Goal: Check status: Check status

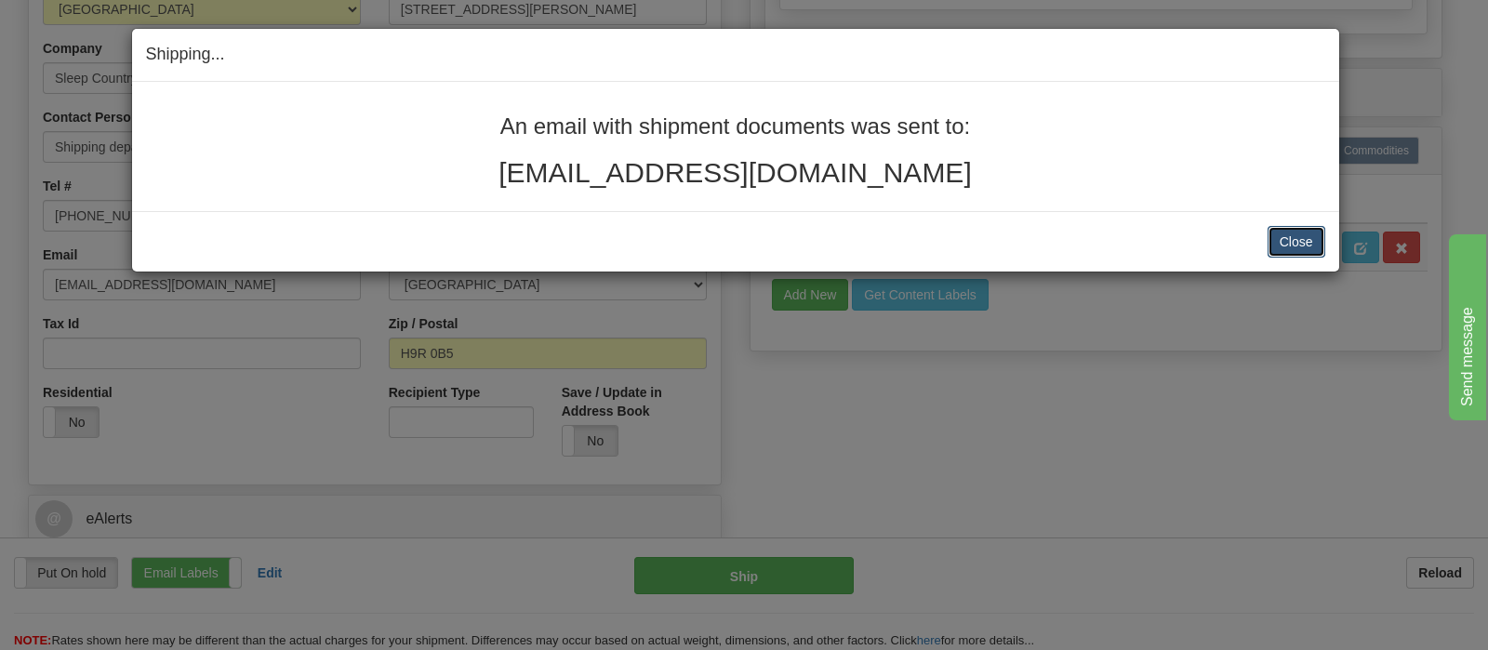
drag, startPoint x: 1307, startPoint y: 243, endPoint x: 1234, endPoint y: 259, distance: 75.2
click at [1306, 243] on button "Close" at bounding box center [1297, 242] width 58 height 32
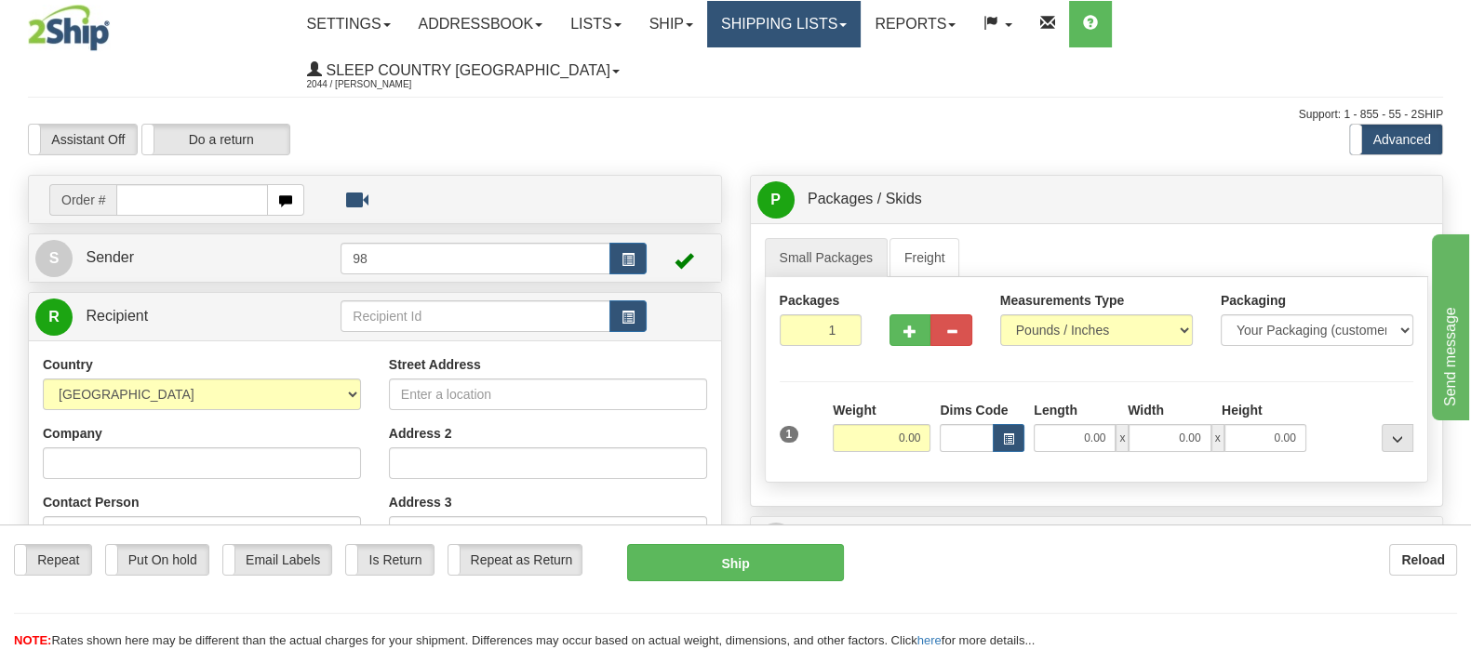
click at [861, 20] on link "Shipping lists" at bounding box center [783, 24] width 153 height 47
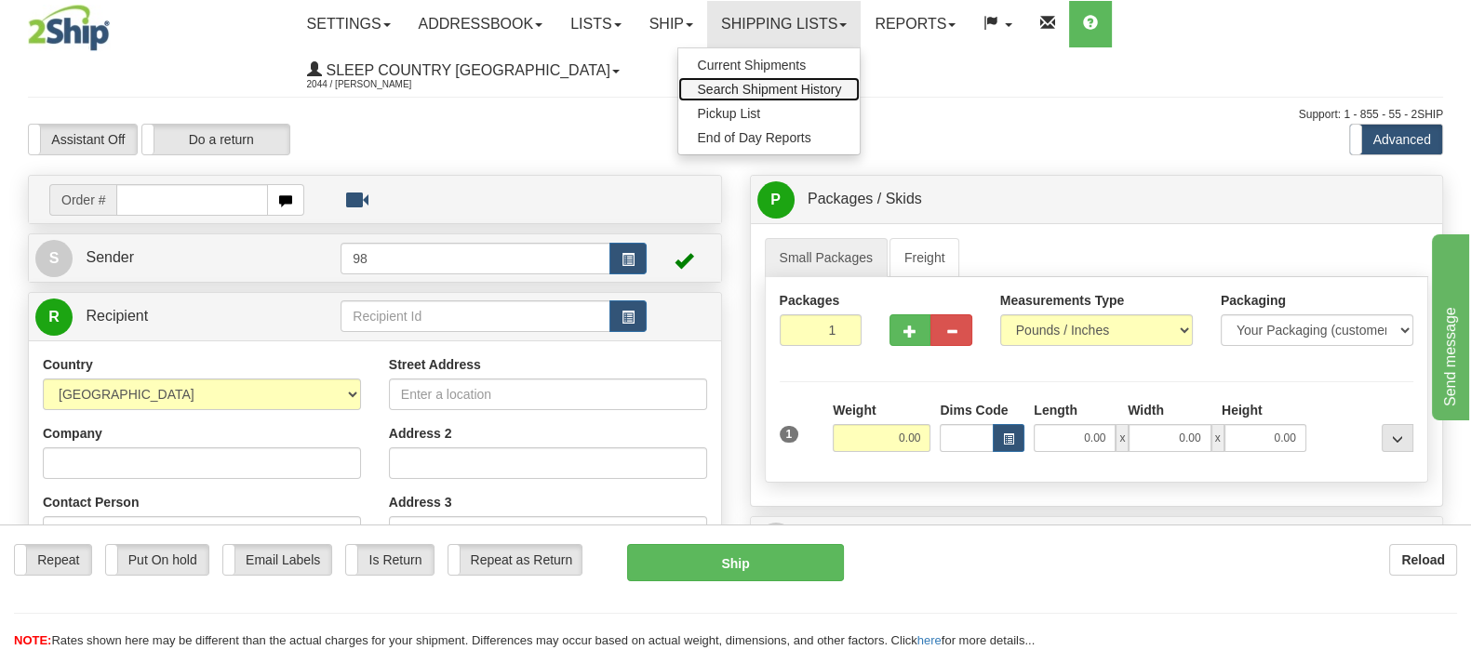
click at [860, 77] on link "Search Shipment History" at bounding box center [768, 89] width 181 height 24
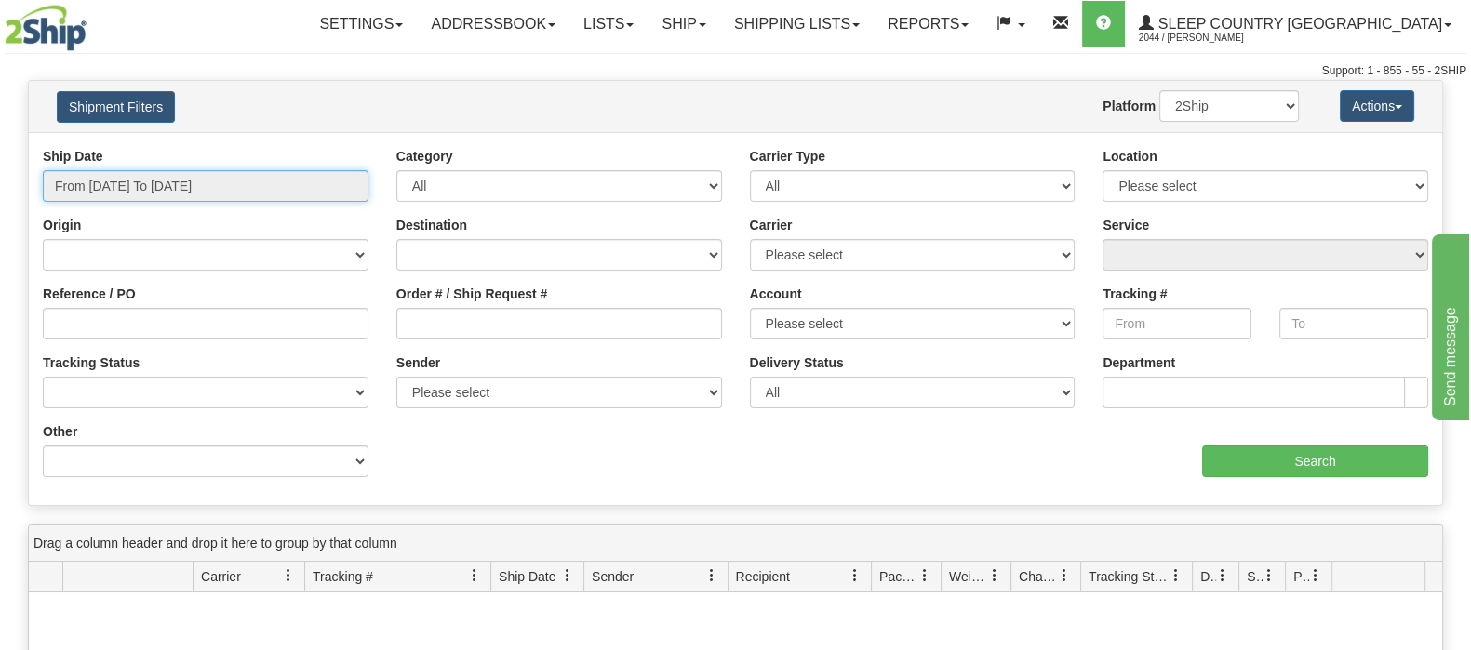
drag, startPoint x: 192, startPoint y: 174, endPoint x: 207, endPoint y: 211, distance: 40.1
click at [193, 174] on input "From 09/13/2025 To 09/14/2025" at bounding box center [206, 186] width 326 height 32
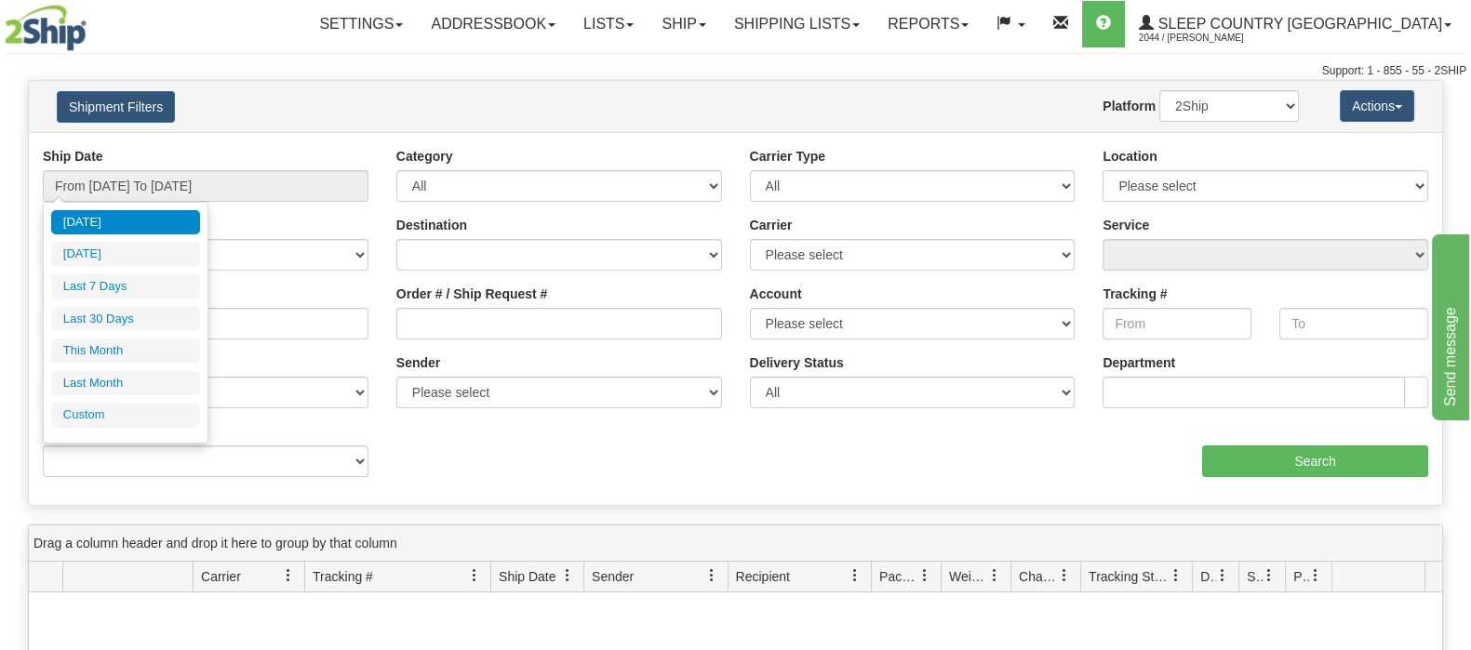
click at [148, 310] on li "Last 30 Days" at bounding box center [125, 319] width 149 height 25
type input "From 08/16/2025 To 09/14/2025"
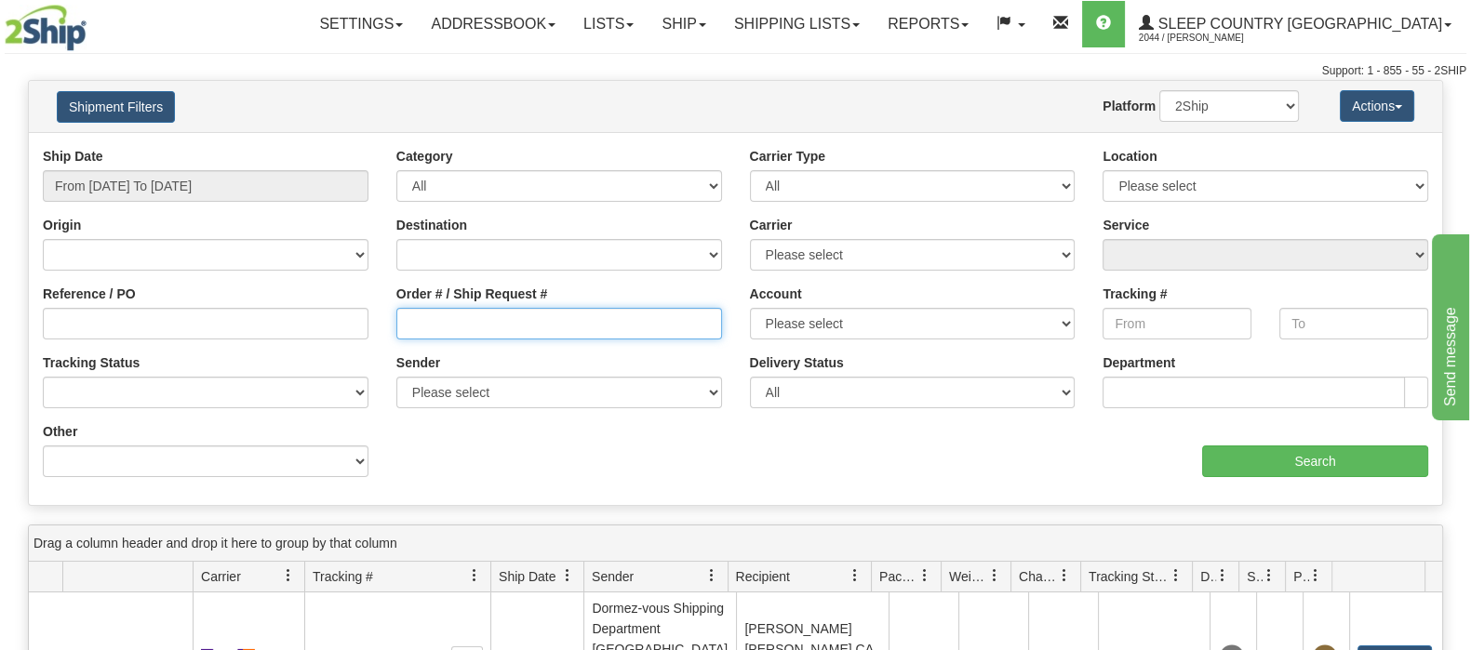
drag, startPoint x: 460, startPoint y: 319, endPoint x: 480, endPoint y: 335, distance: 25.9
click at [460, 320] on input "Order # / Ship Request #" at bounding box center [559, 324] width 326 height 32
paste input "9000H986196"
type input "9000H986196"
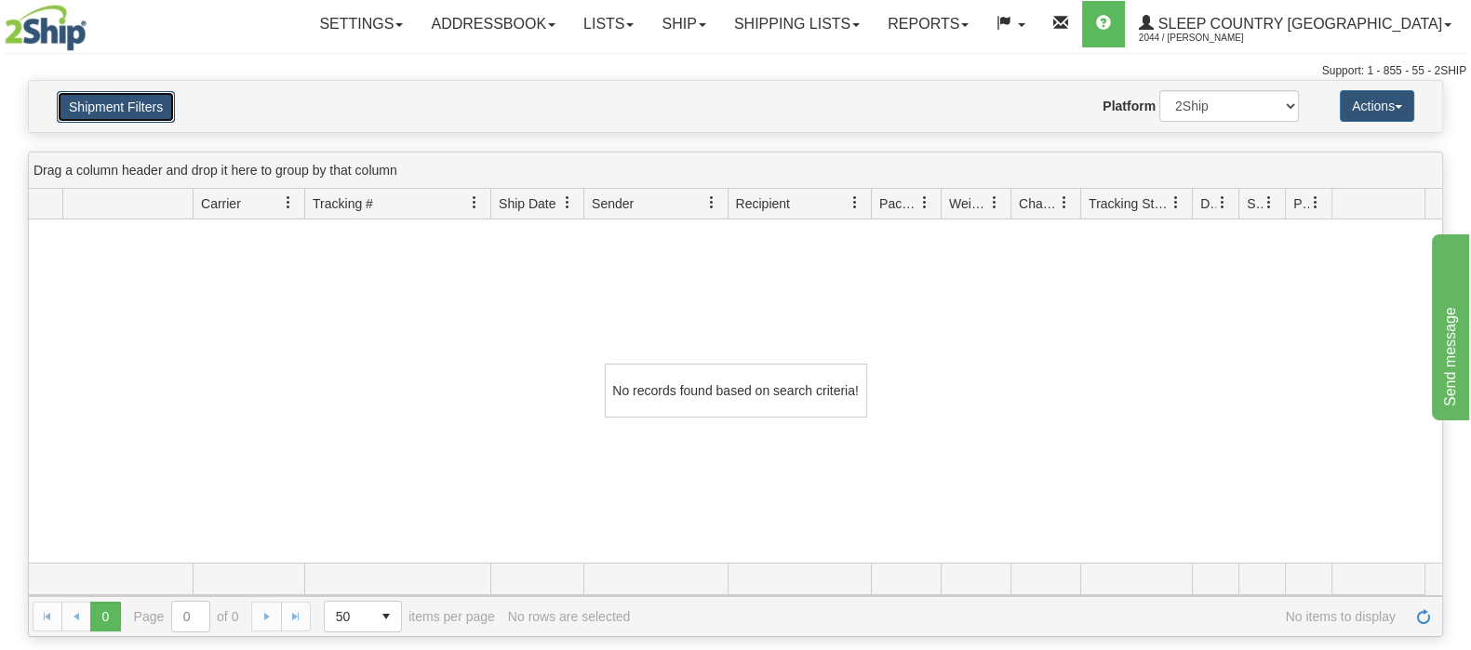
drag, startPoint x: 126, startPoint y: 99, endPoint x: 149, endPoint y: 114, distance: 28.1
click at [127, 99] on button "Shipment Filters" at bounding box center [116, 107] width 118 height 32
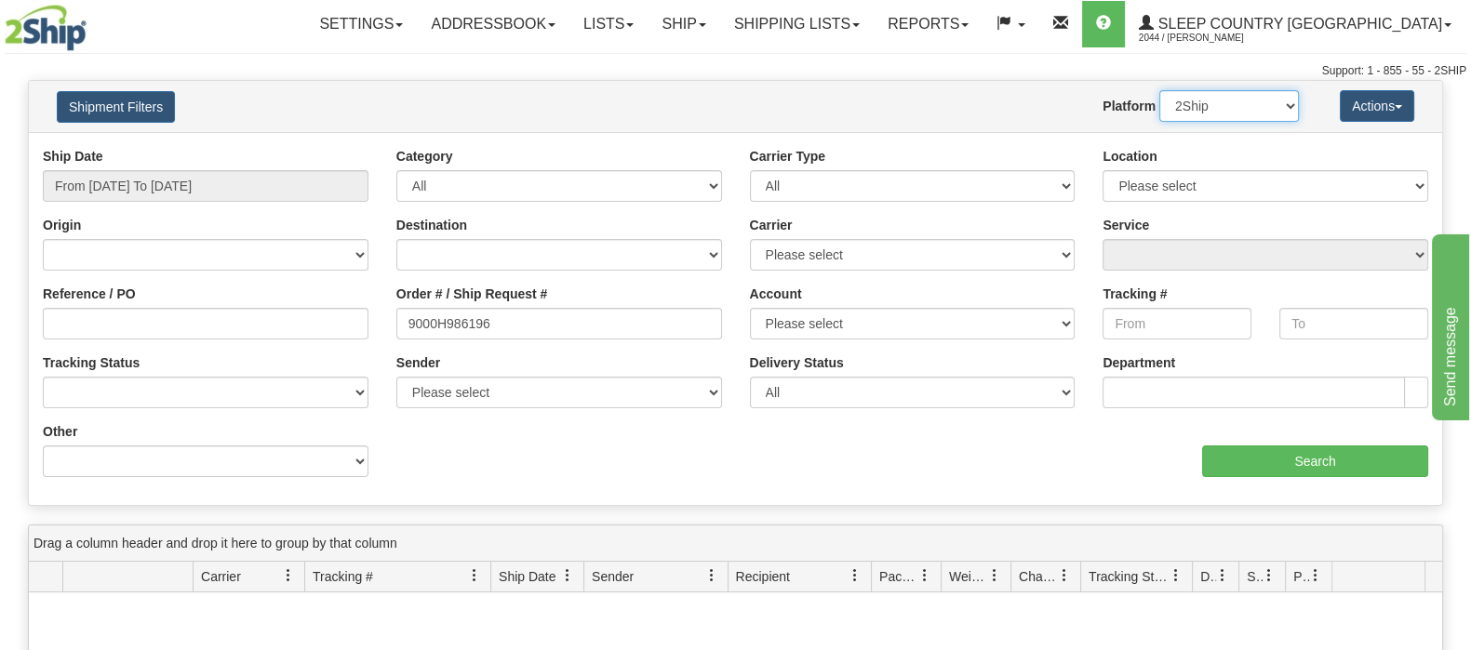
click at [1247, 109] on select "2Ship Imported" at bounding box center [1229, 106] width 140 height 32
select select "1"
click at [1159, 90] on select "2Ship Imported" at bounding box center [1229, 106] width 140 height 32
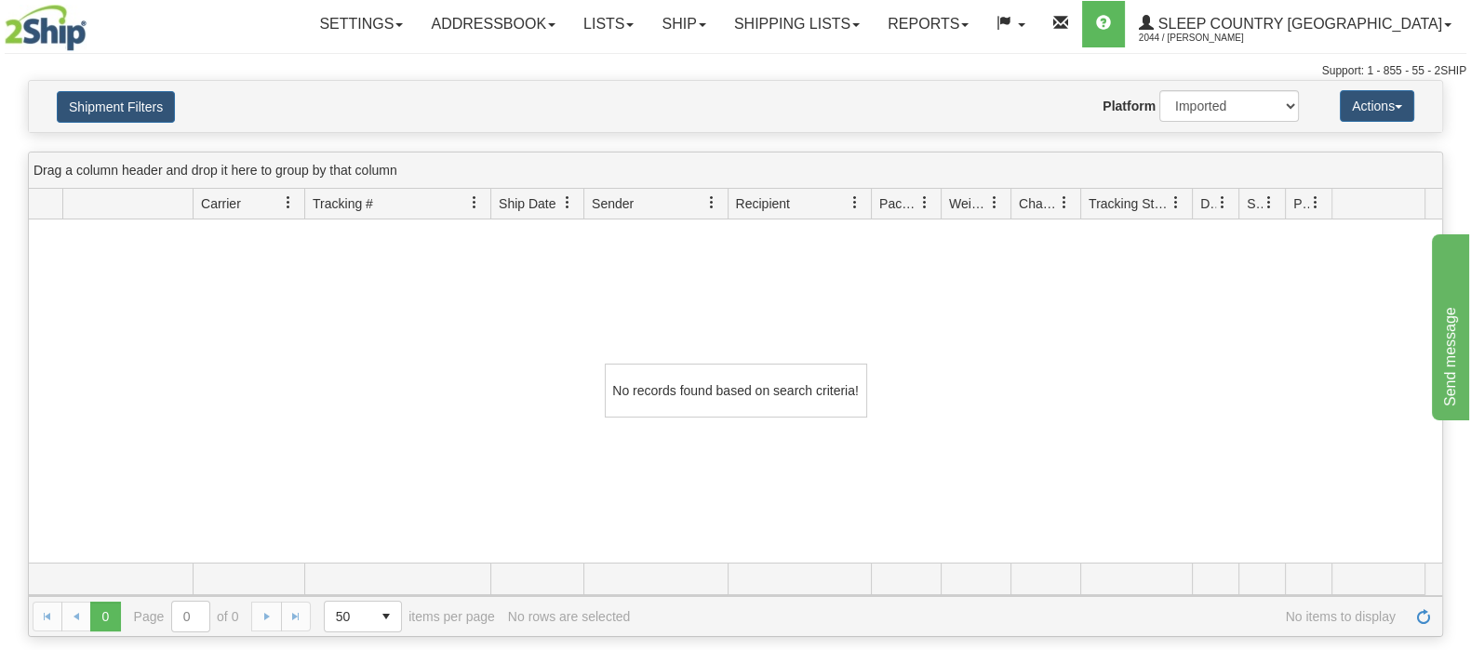
click at [105, 86] on div "Shipment Filters Website Agent Nothing selected Client User Platform 2Ship Impo…" at bounding box center [735, 106] width 1413 height 51
click at [190, 104] on h4 "Shipment Filters" at bounding box center [158, 106] width 231 height 33
click at [162, 98] on button "Shipment Filters" at bounding box center [116, 107] width 118 height 32
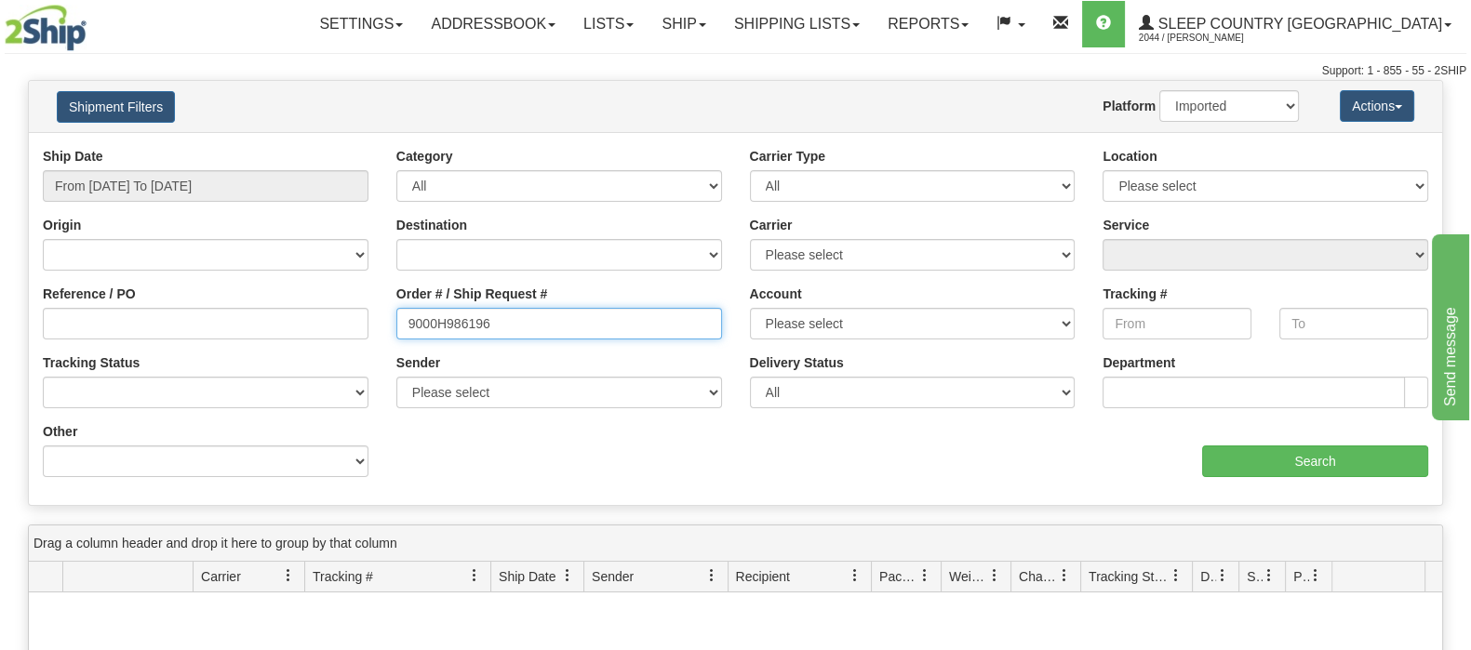
drag, startPoint x: 492, startPoint y: 329, endPoint x: 251, endPoint y: 323, distance: 241.0
click at [251, 147] on div "Reference / PO Order # / Ship Request # 9000H986196 Account Please select Canad…" at bounding box center [735, 147] width 1413 height 0
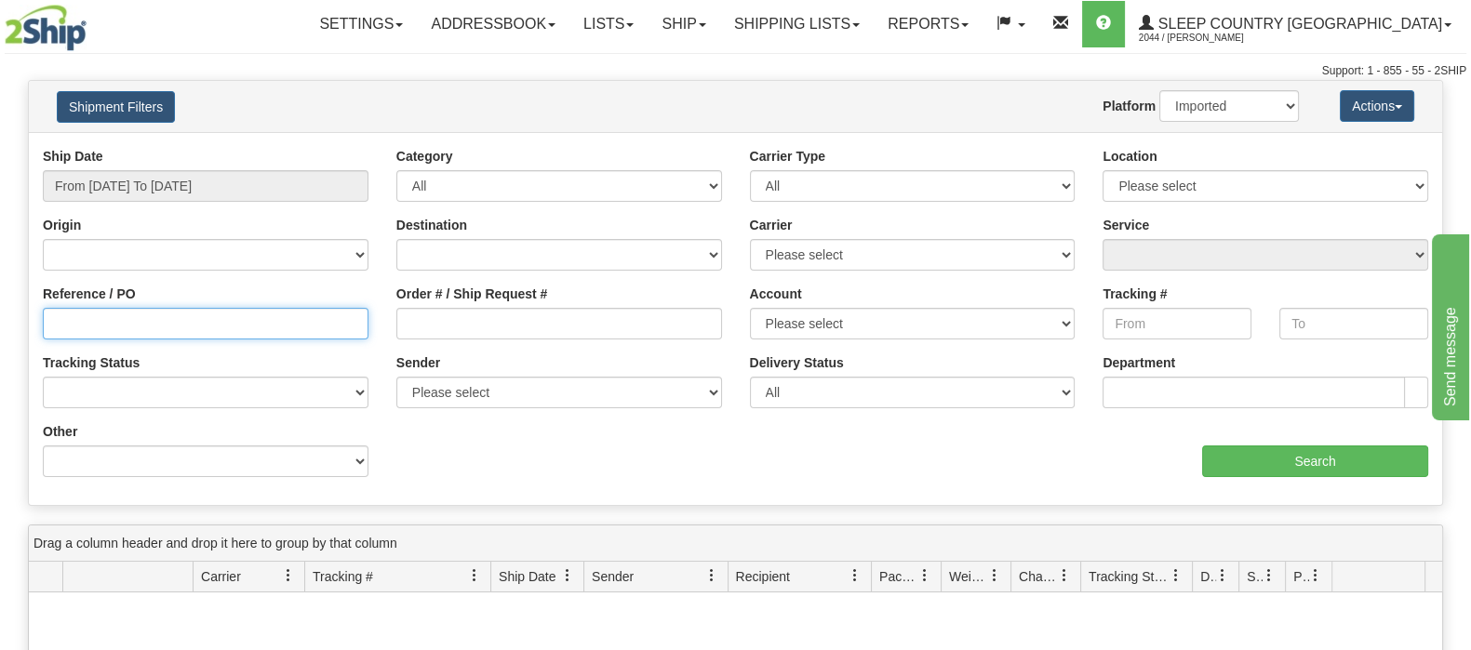
click at [265, 323] on input "Reference / PO" at bounding box center [206, 324] width 326 height 32
paste input "9000H986196"
type input "9000H986196"
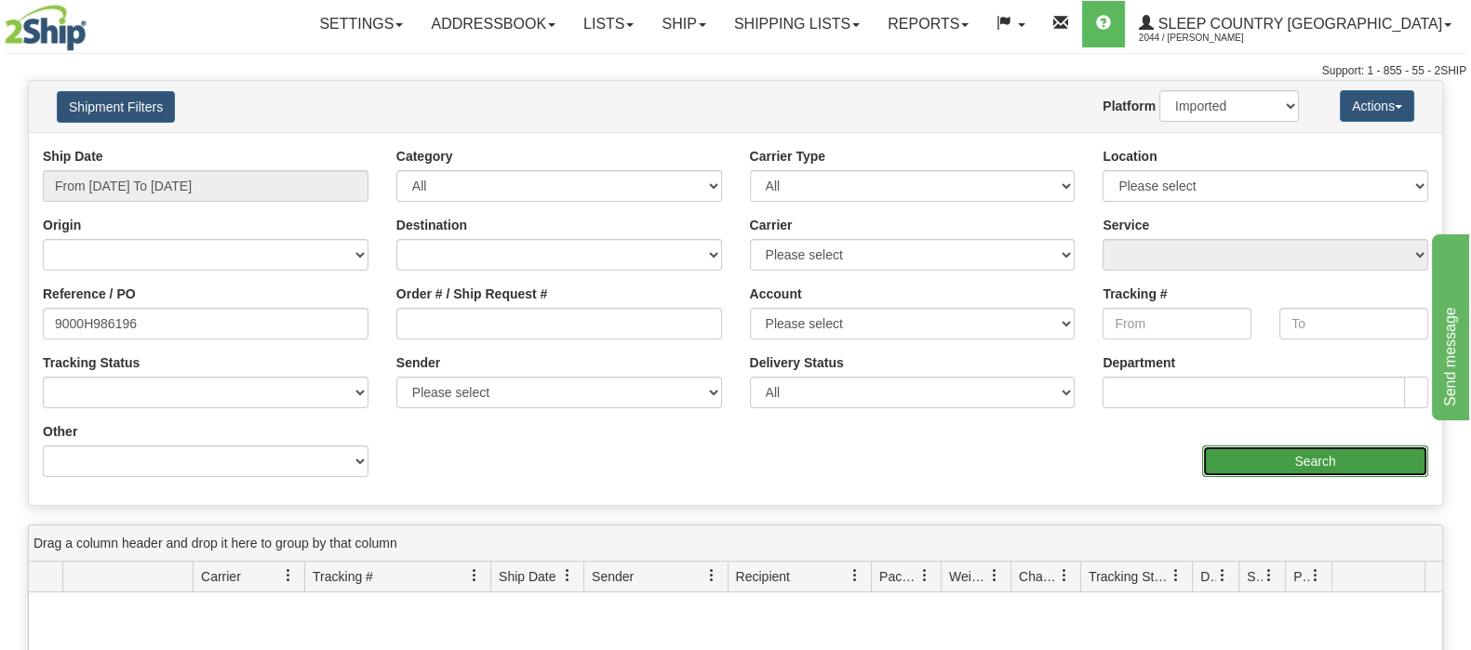
click at [1217, 452] on input "Search" at bounding box center [1315, 462] width 226 height 32
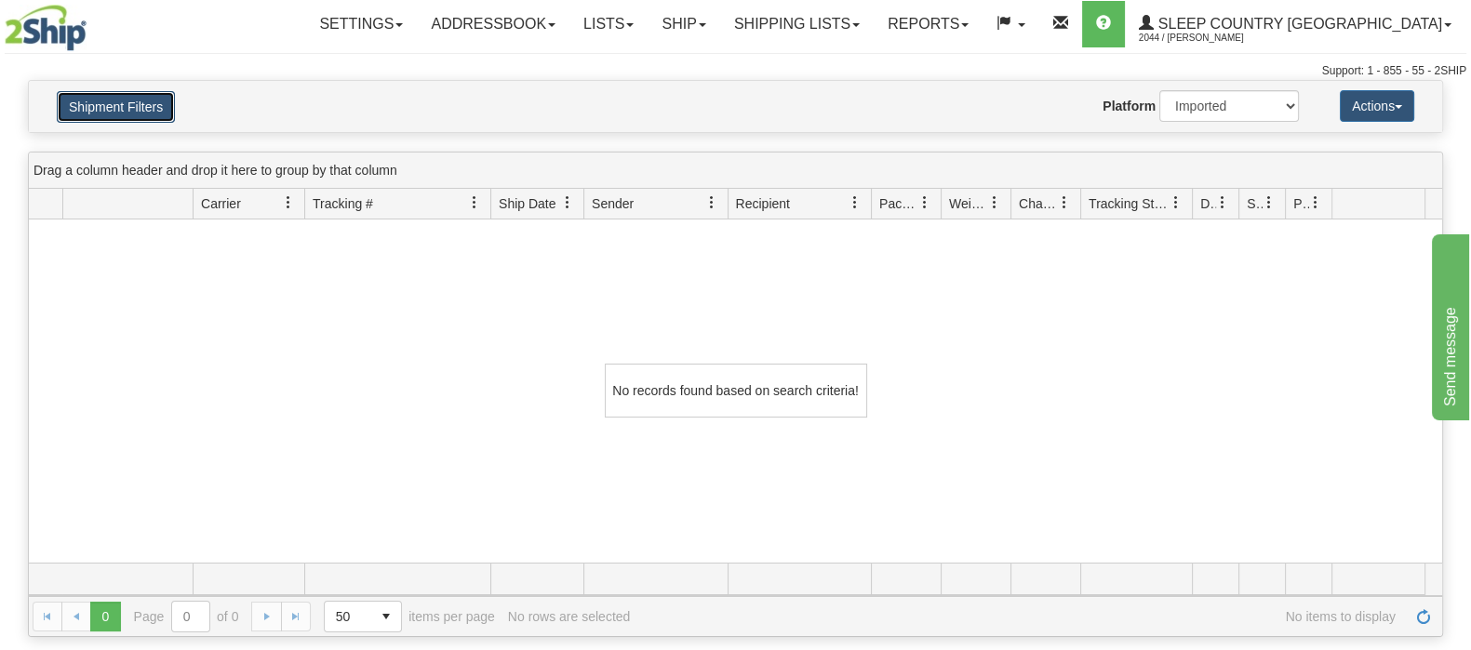
click at [149, 109] on button "Shipment Filters" at bounding box center [116, 107] width 118 height 32
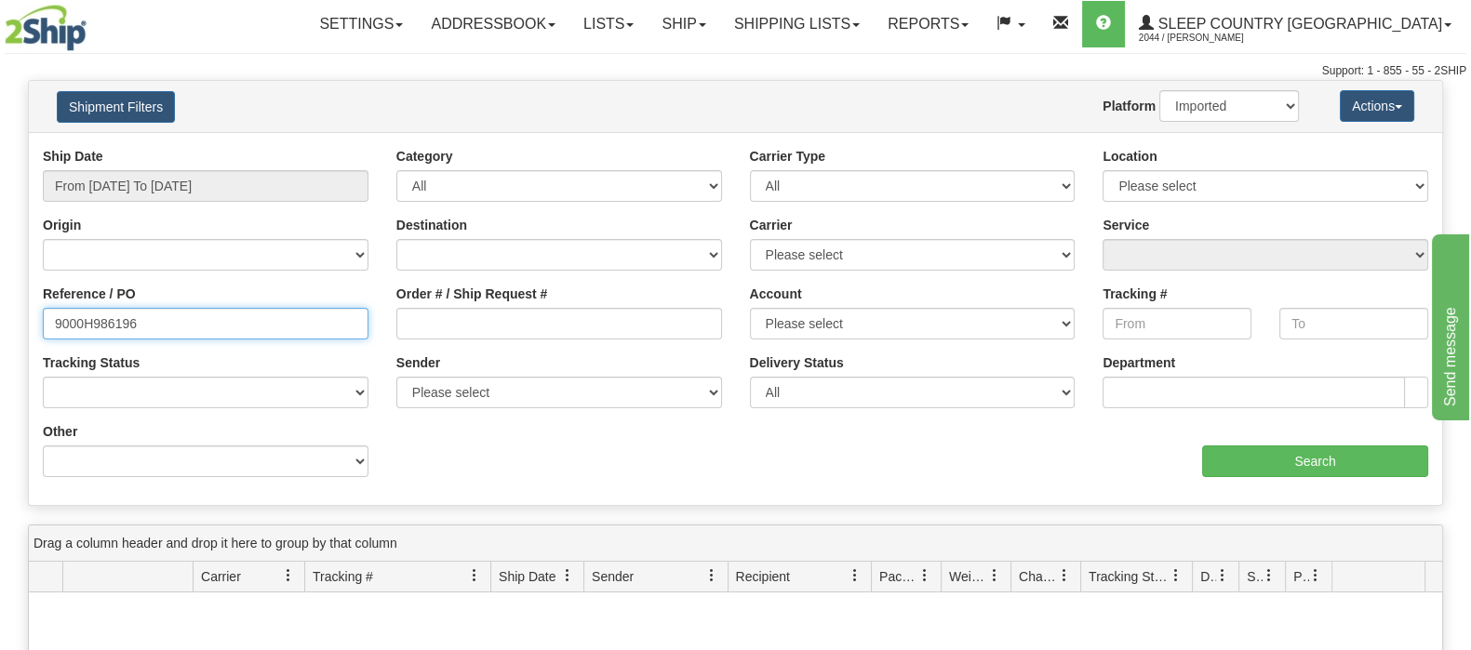
drag, startPoint x: 135, startPoint y: 324, endPoint x: -236, endPoint y: 347, distance: 371.9
click at [0, 347] on html "Upgrade Account Cancel Toggle navigation Settings New Senders" at bounding box center [735, 325] width 1471 height 650
click at [408, 305] on div "Order # / Ship Request #" at bounding box center [559, 312] width 326 height 55
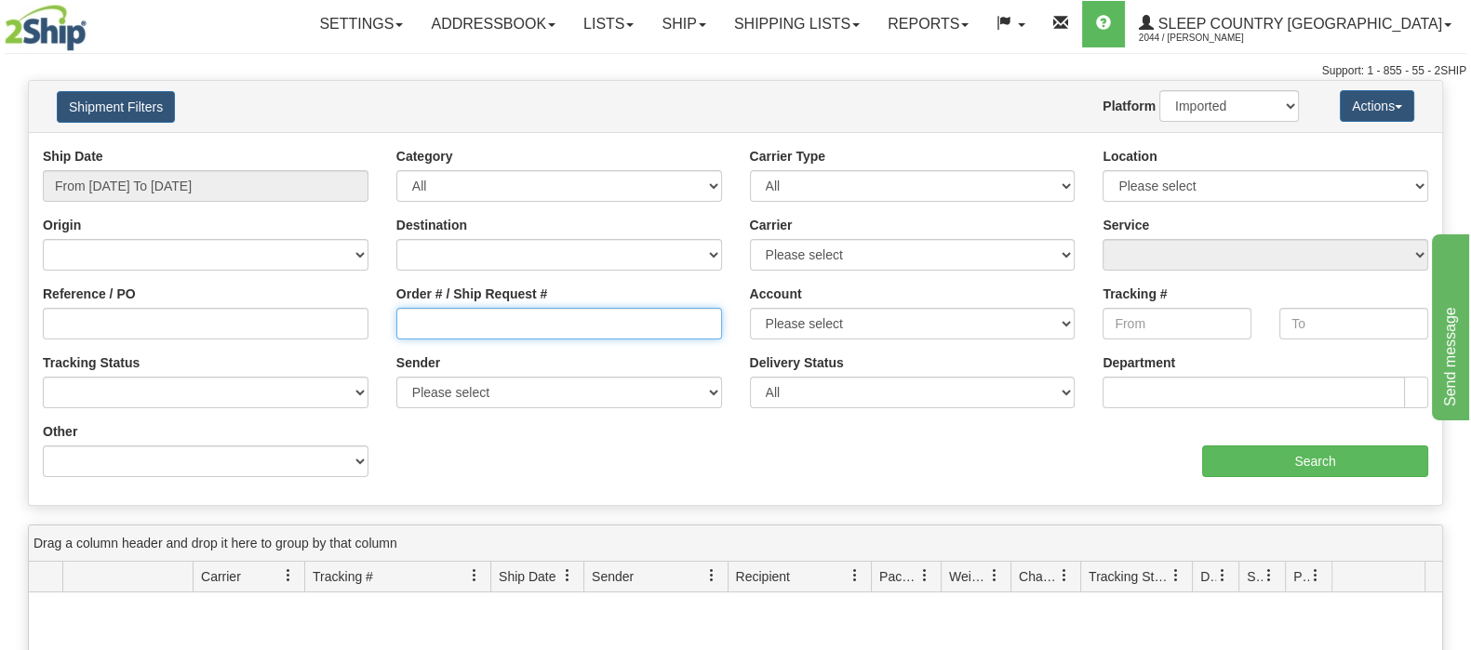
click at [417, 318] on input "Order # / Ship Request #" at bounding box center [559, 324] width 326 height 32
paste input "9000H986196"
type input "9000H986196"
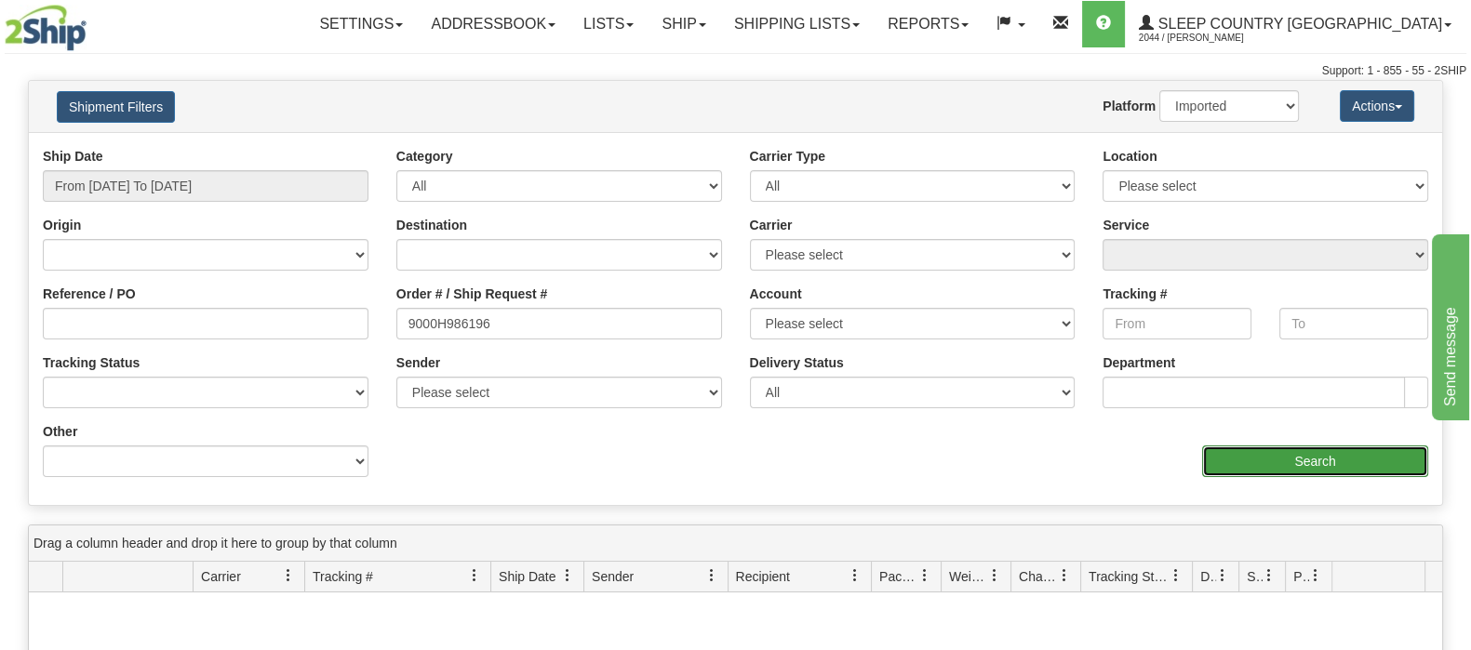
click at [1276, 454] on input "Search" at bounding box center [1315, 462] width 226 height 32
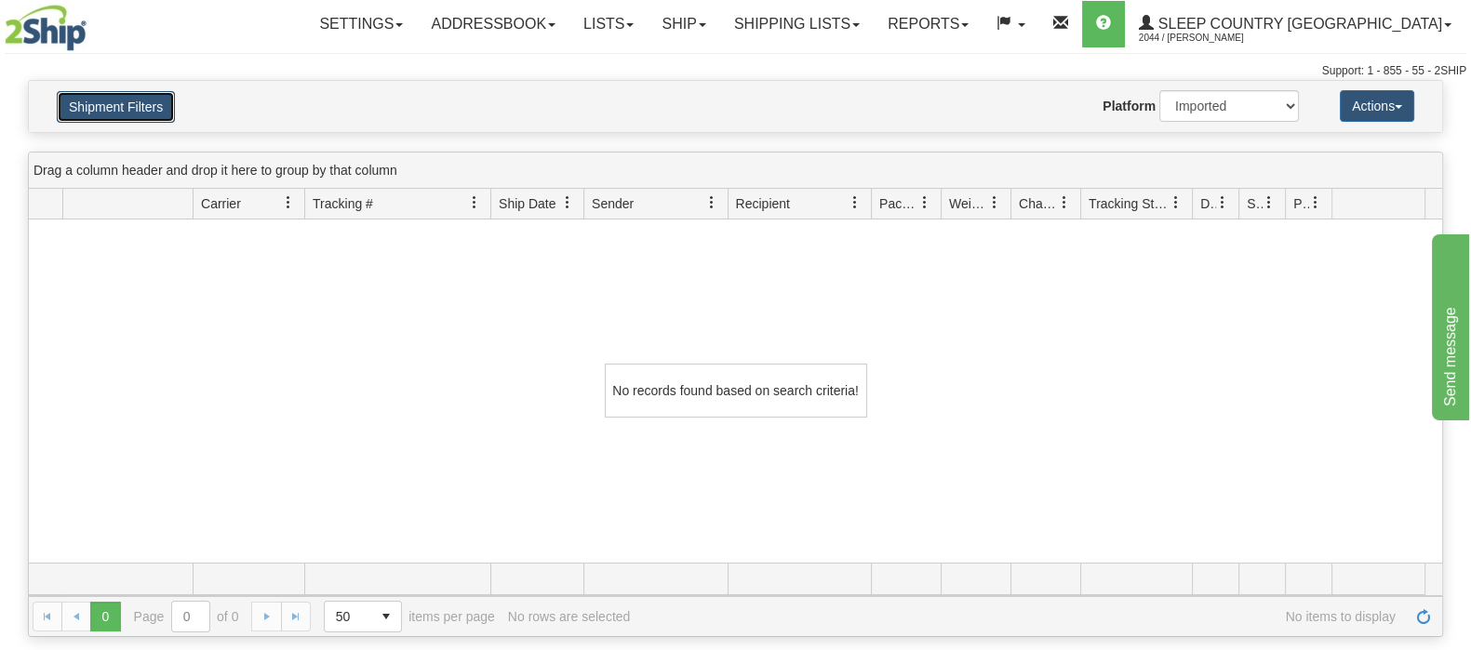
click at [117, 107] on button "Shipment Filters" at bounding box center [116, 107] width 118 height 32
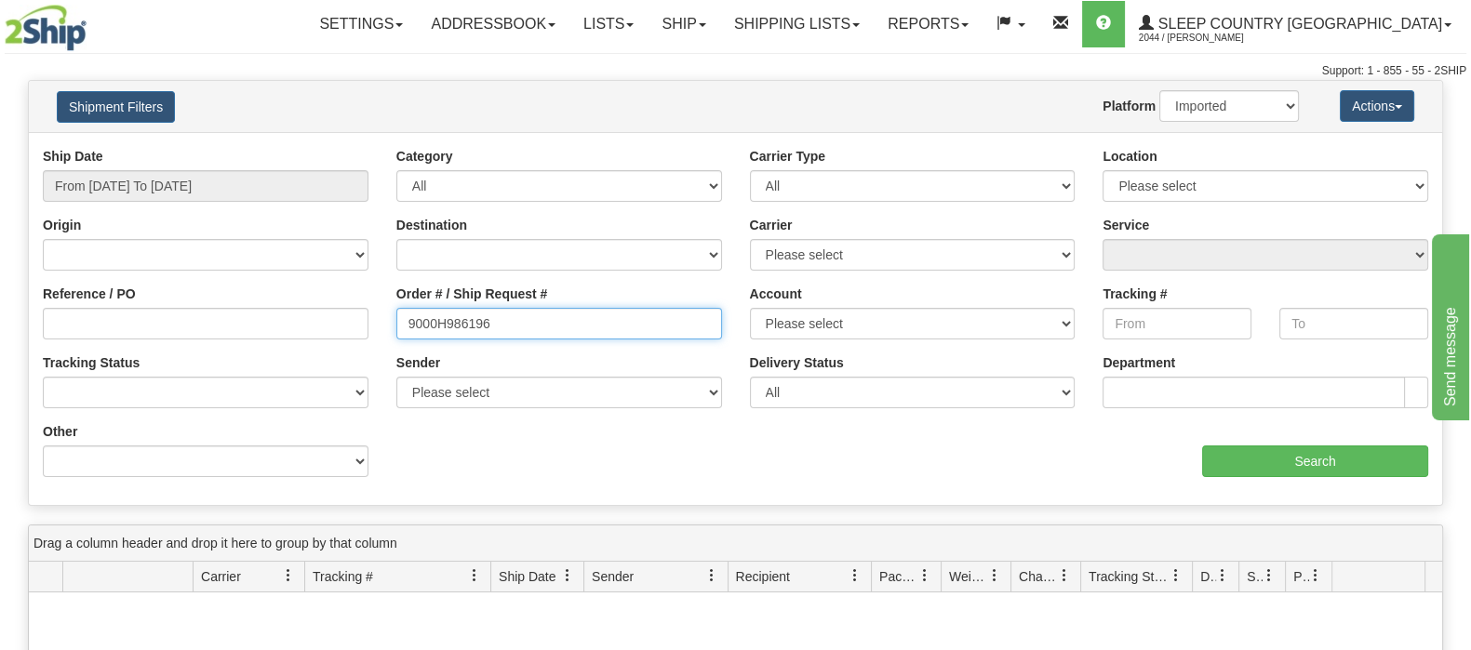
drag, startPoint x: 308, startPoint y: 310, endPoint x: 334, endPoint y: 340, distance: 39.6
click at [286, 147] on div "Reference / PO Order # / Ship Request # 9000H986196 Account Please select Canad…" at bounding box center [735, 147] width 1413 height 0
click at [315, 340] on div "Reference / PO" at bounding box center [206, 319] width 354 height 69
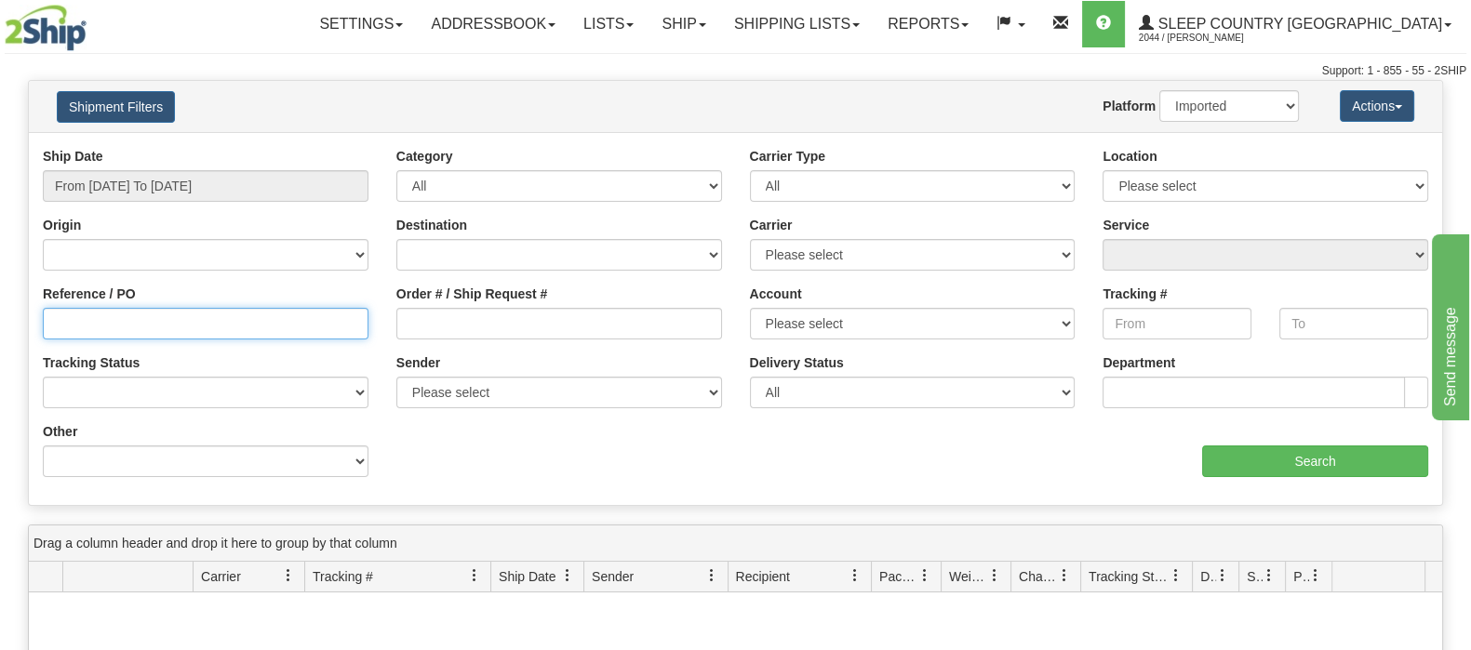
click at [312, 323] on input "Reference / PO" at bounding box center [206, 324] width 326 height 32
paste input "9000H986196"
type input "9000H986196"
click at [1193, 100] on select "2Ship Imported" at bounding box center [1229, 106] width 140 height 32
click at [1159, 90] on select "2Ship Imported" at bounding box center [1229, 106] width 140 height 32
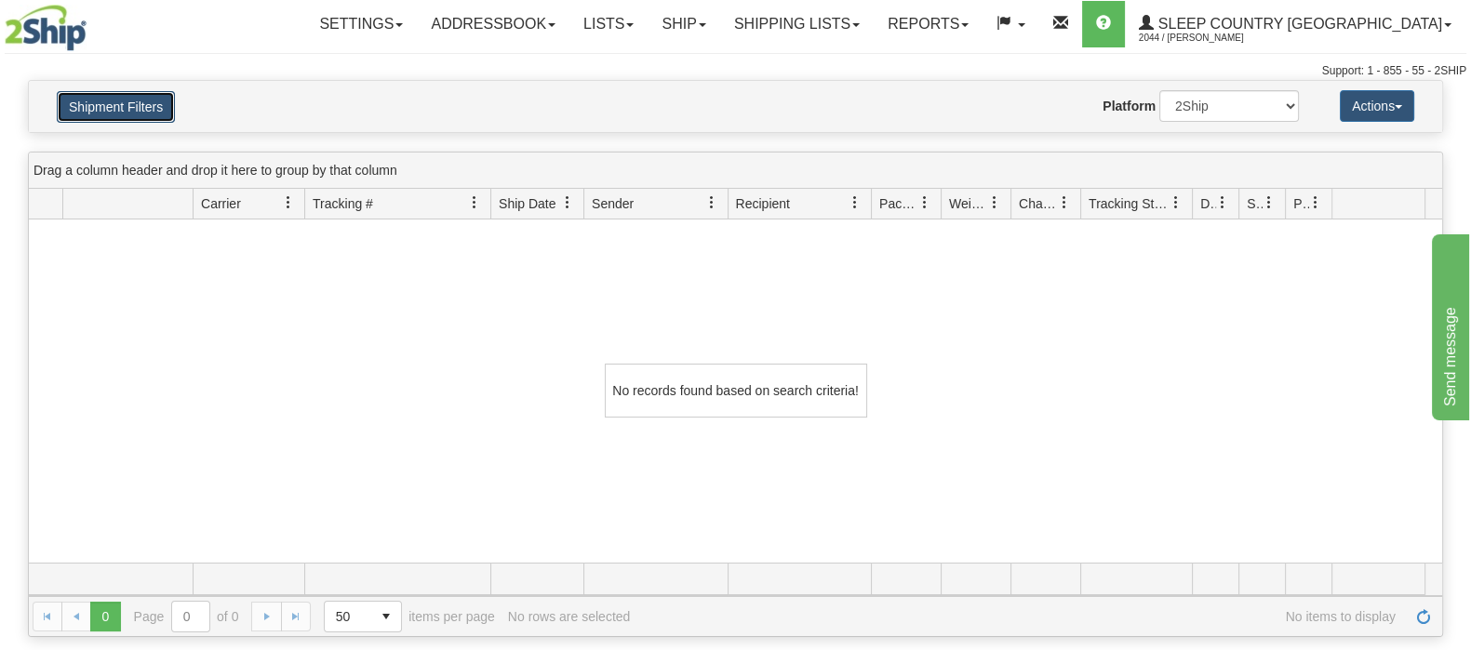
click at [137, 107] on button "Shipment Filters" at bounding box center [116, 107] width 118 height 32
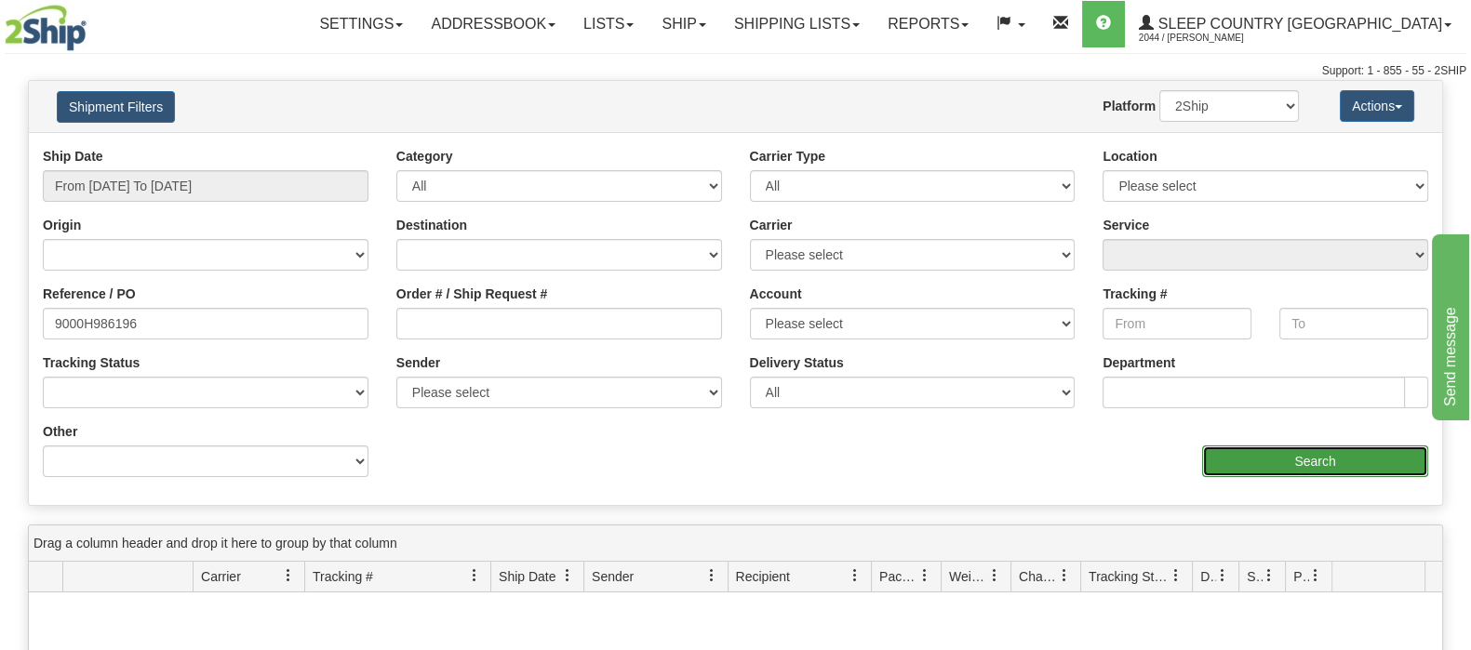
click at [1331, 466] on input "Search" at bounding box center [1315, 462] width 226 height 32
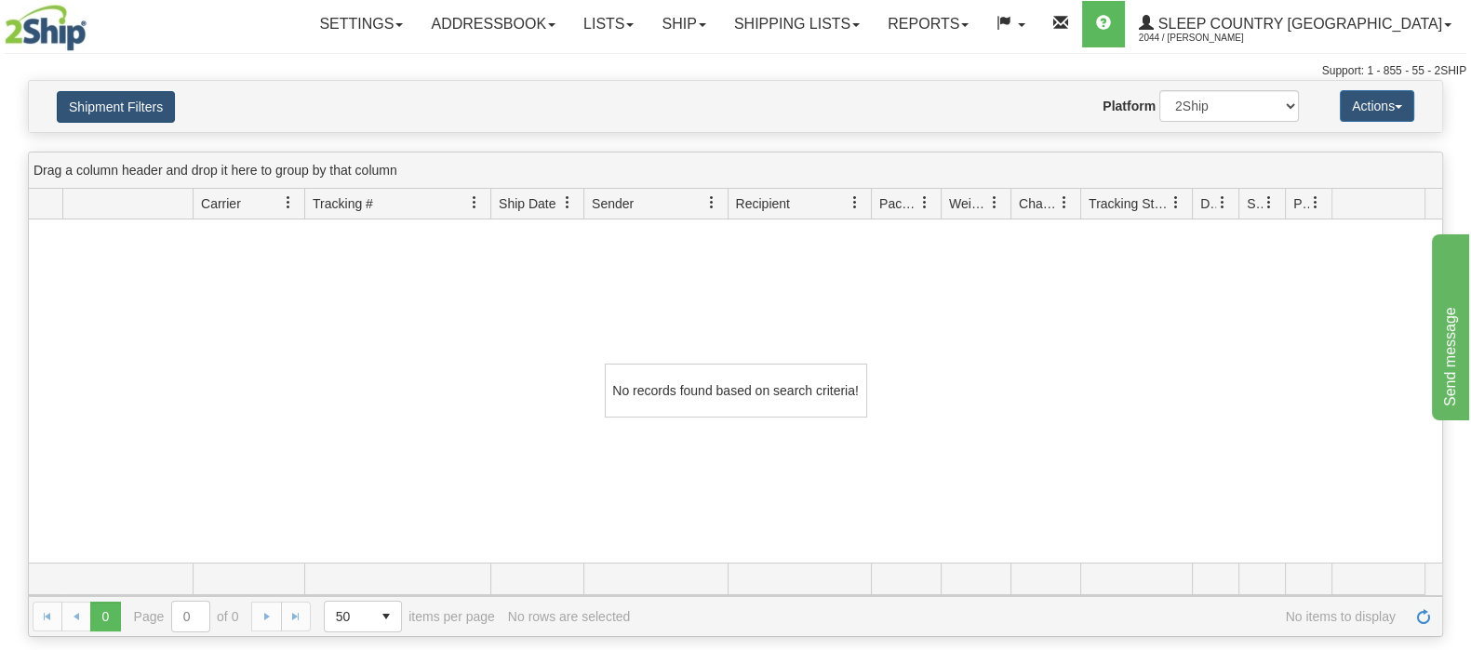
drag, startPoint x: 153, startPoint y: 125, endPoint x: 152, endPoint y: 113, distance: 11.3
click at [153, 125] on div "Shipment Filters Website Agent Nothing selected Client User Platform 2Ship Impo…" at bounding box center [735, 106] width 1413 height 51
click at [152, 111] on button "Shipment Filters" at bounding box center [116, 107] width 118 height 32
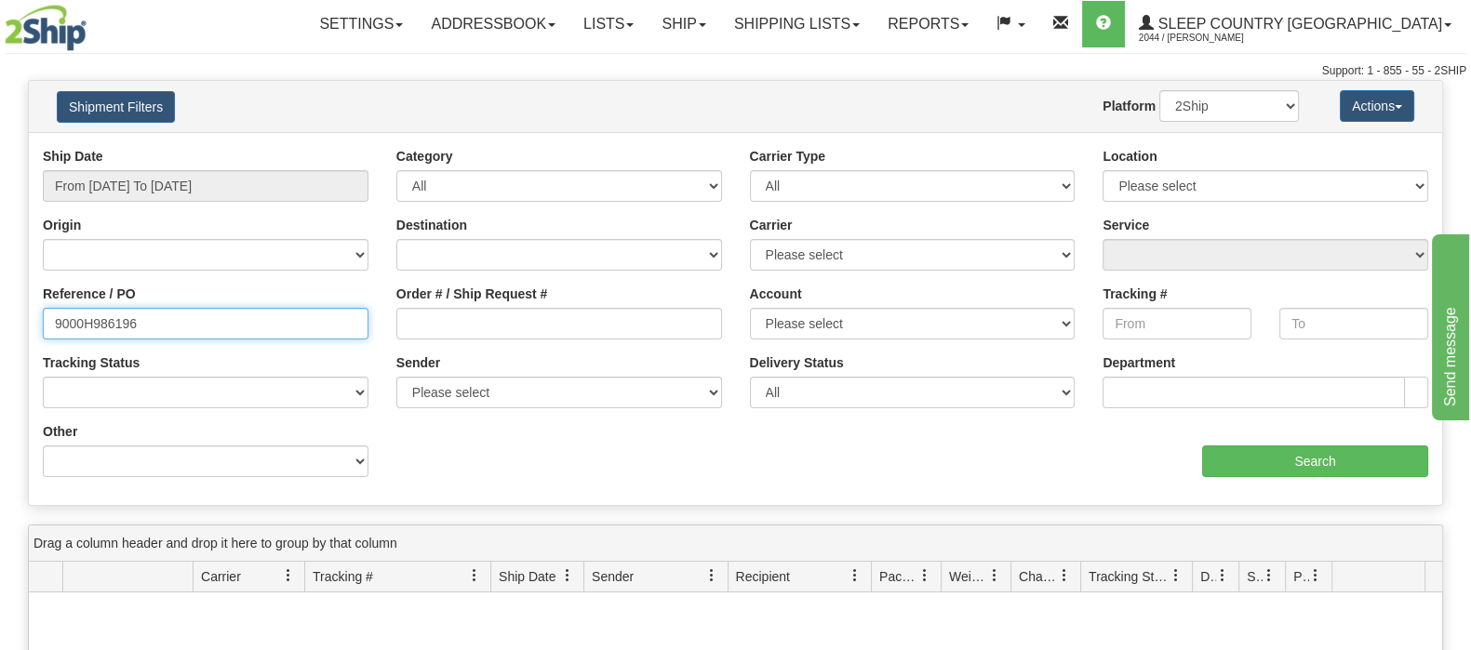
drag, startPoint x: 277, startPoint y: 332, endPoint x: 32, endPoint y: 298, distance: 248.0
click at [33, 300] on div "Reference / PO 9000H986196" at bounding box center [206, 319] width 354 height 69
click at [1250, 102] on select "2Ship Imported" at bounding box center [1229, 106] width 140 height 32
select select "1"
click at [1159, 90] on select "2Ship Imported" at bounding box center [1229, 106] width 140 height 32
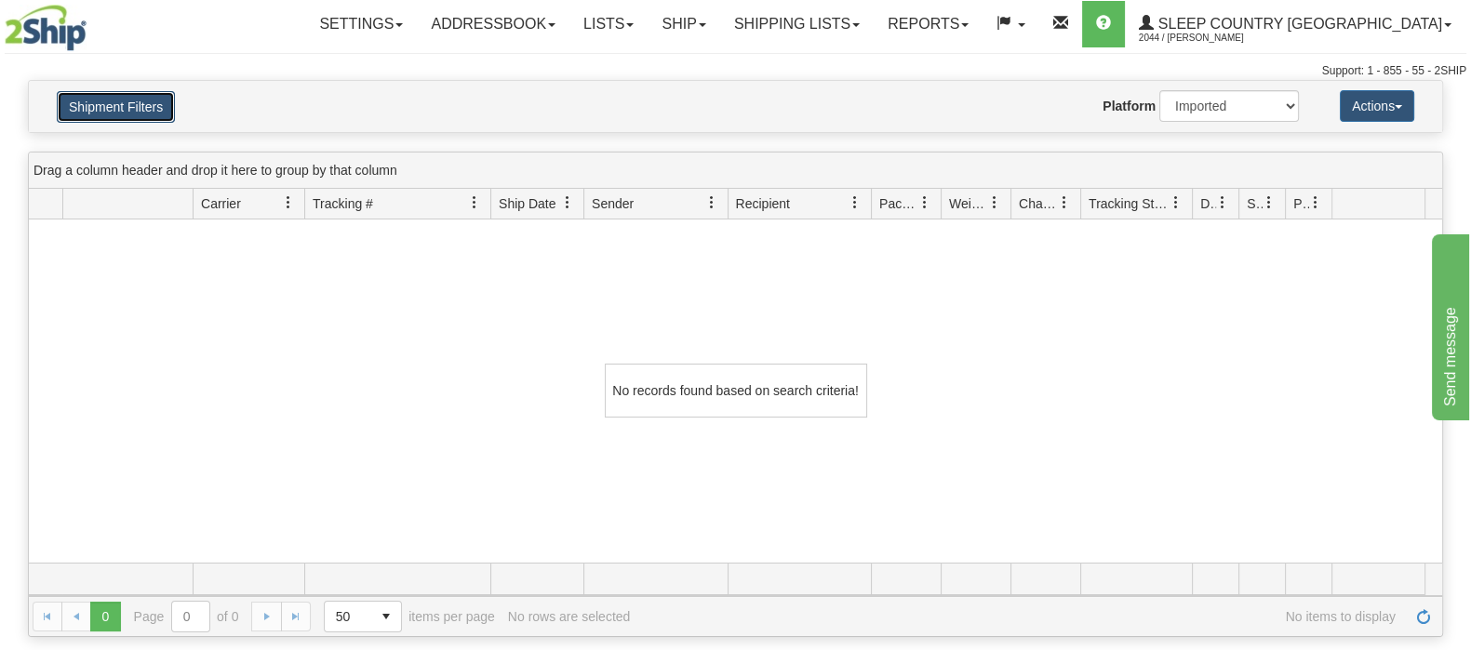
click at [149, 112] on button "Shipment Filters" at bounding box center [116, 107] width 118 height 32
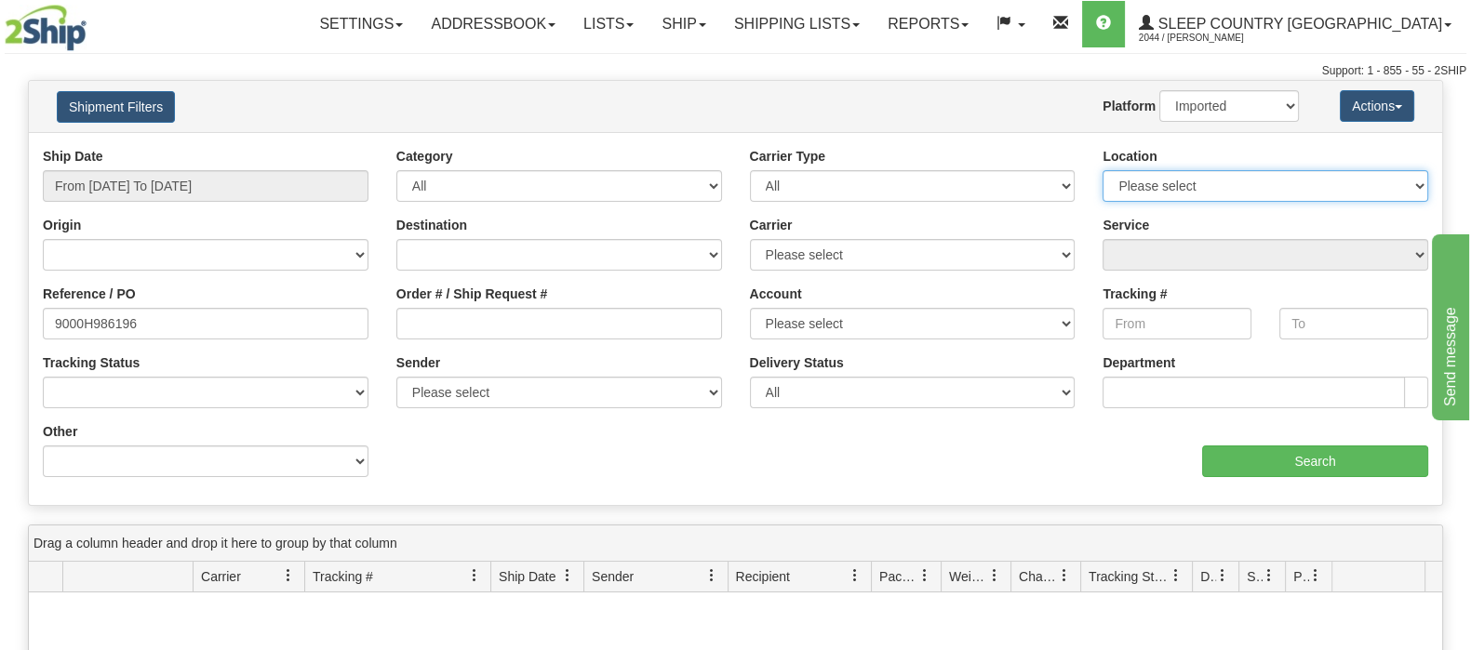
click at [1274, 187] on select "Please select Old Toronto DC 921 922 93 94 97 390 915 916 98 902 95 96 90 91 92…" at bounding box center [1265, 186] width 326 height 32
select select "6824"
click at [1102, 170] on select "Please select Old Toronto DC 921 922 93 94 97 390 915 916 98 902 95 96 90 91 92…" at bounding box center [1265, 186] width 326 height 32
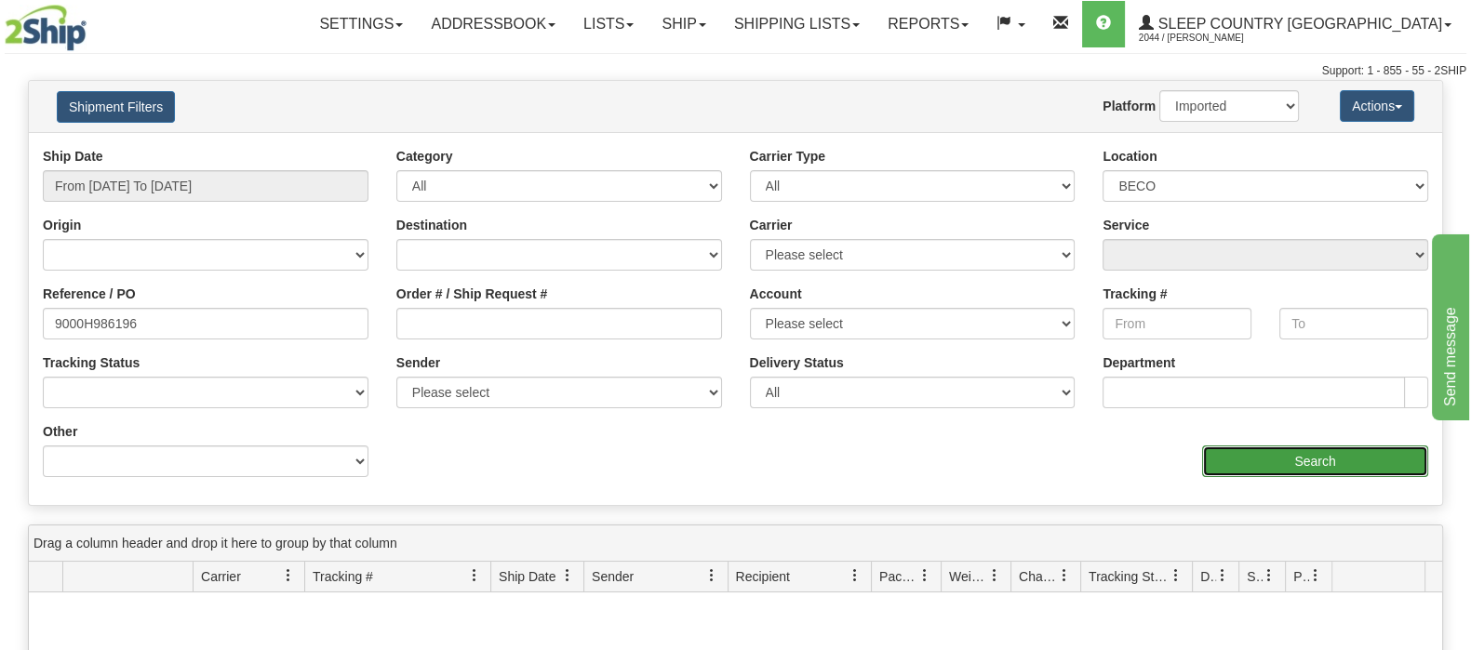
click at [1349, 467] on input "Search" at bounding box center [1315, 462] width 226 height 32
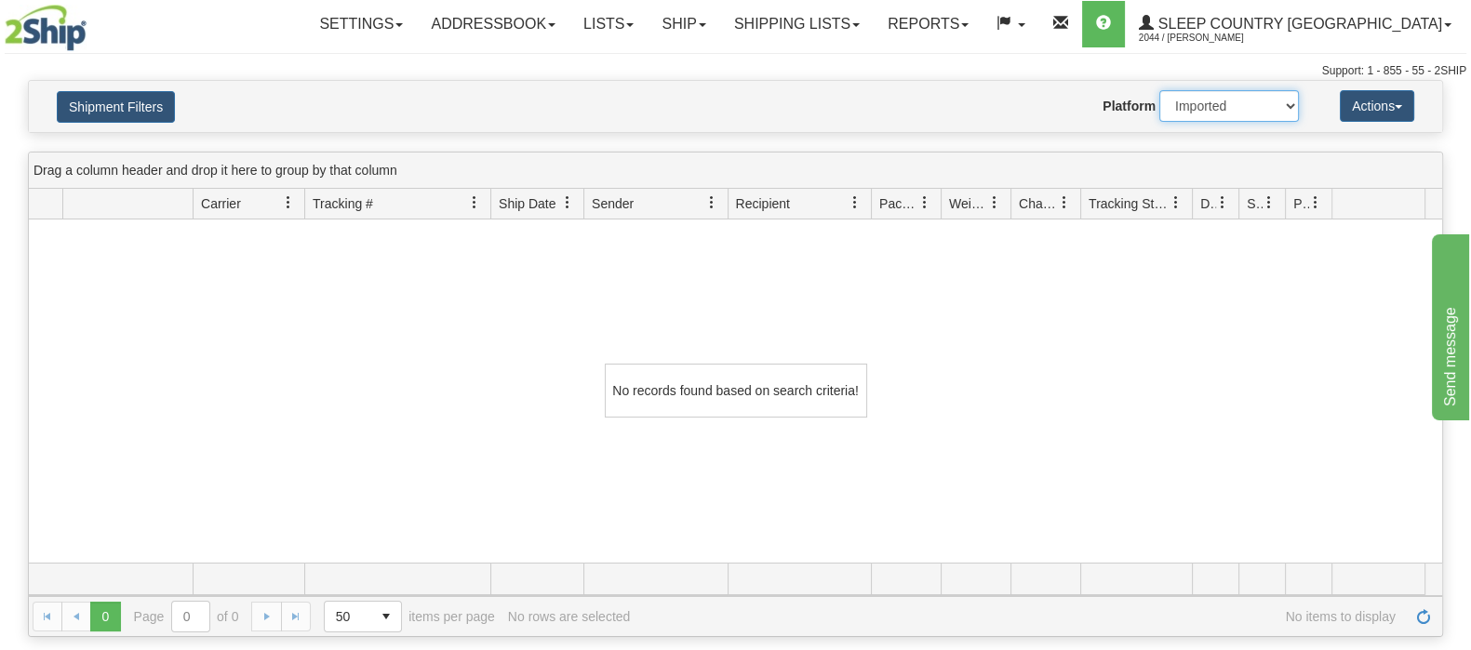
drag, startPoint x: 1237, startPoint y: 104, endPoint x: 1233, endPoint y: 119, distance: 15.6
click at [1237, 106] on select "2Ship Imported" at bounding box center [1229, 106] width 140 height 32
select select "0"
click at [1159, 90] on select "2Ship Imported" at bounding box center [1229, 106] width 140 height 32
click at [142, 111] on button "Shipment Filters" at bounding box center [116, 107] width 118 height 32
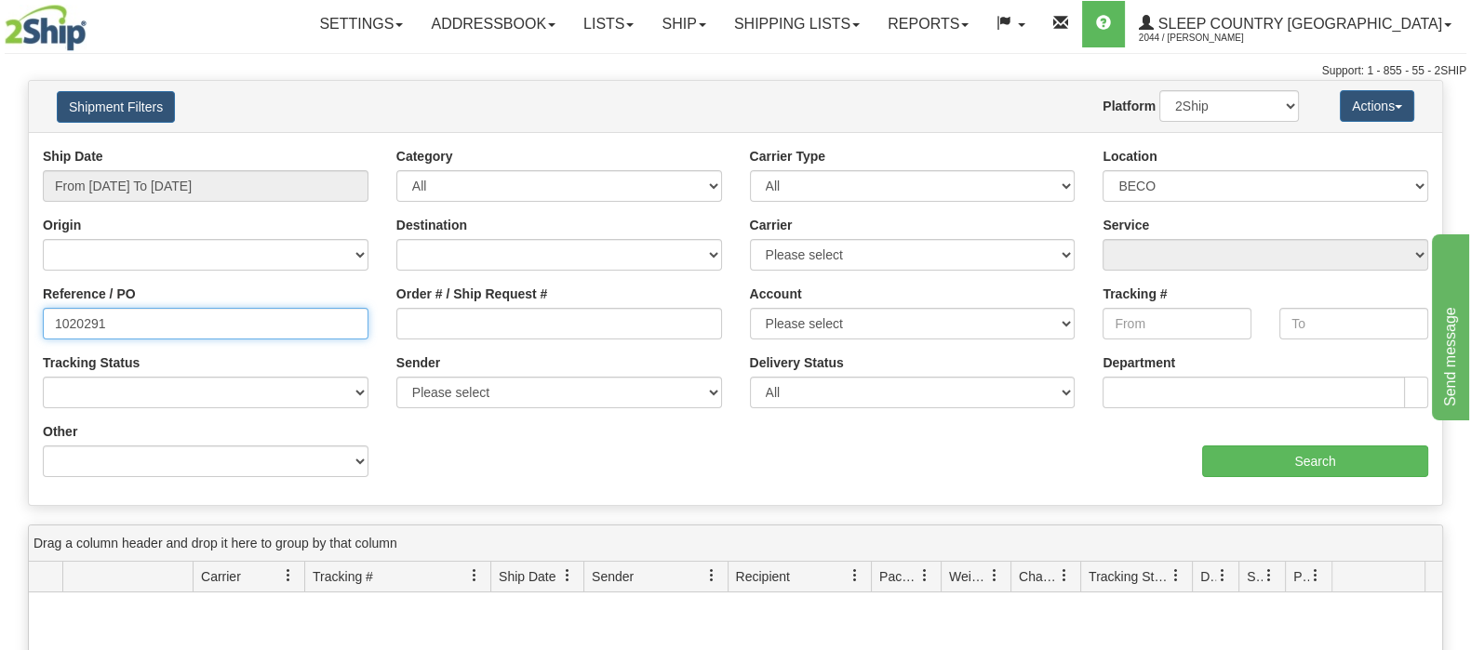
type input "1020291"
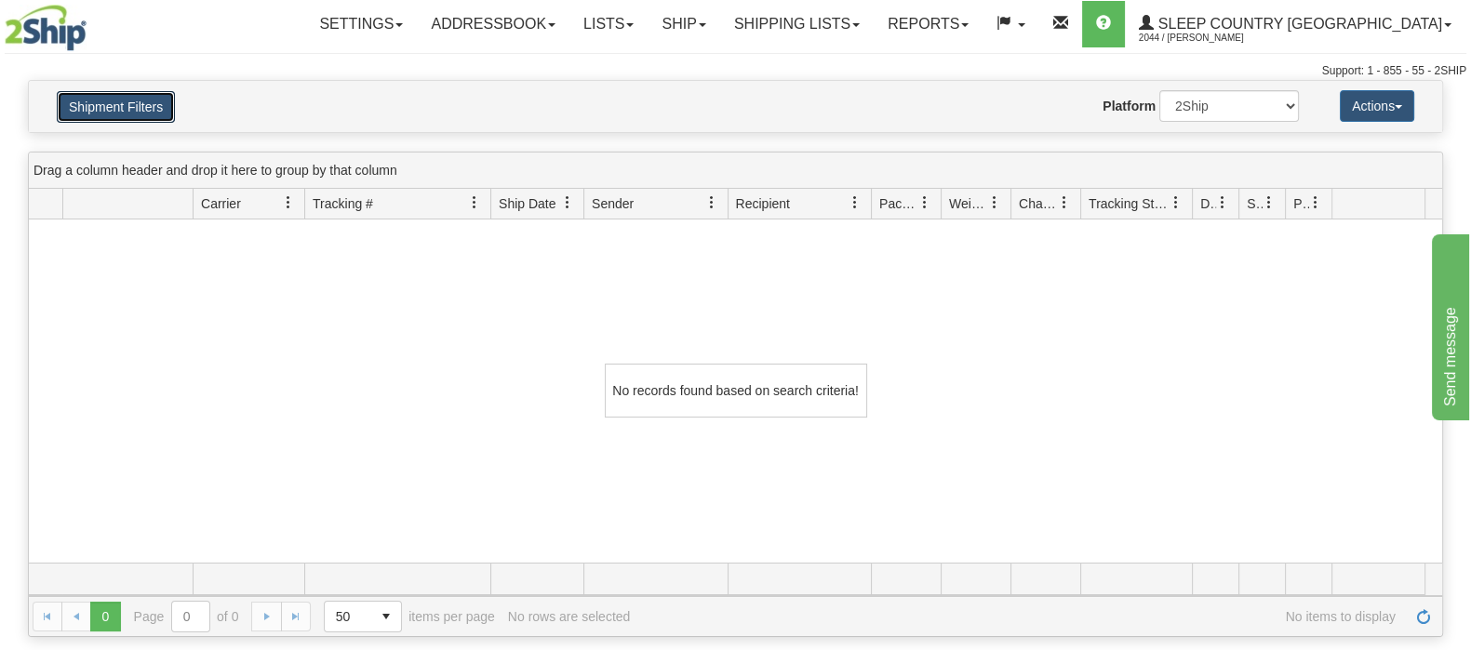
drag, startPoint x: 144, startPoint y: 100, endPoint x: 214, endPoint y: 226, distance: 144.5
click at [144, 100] on button "Shipment Filters" at bounding box center [116, 107] width 118 height 32
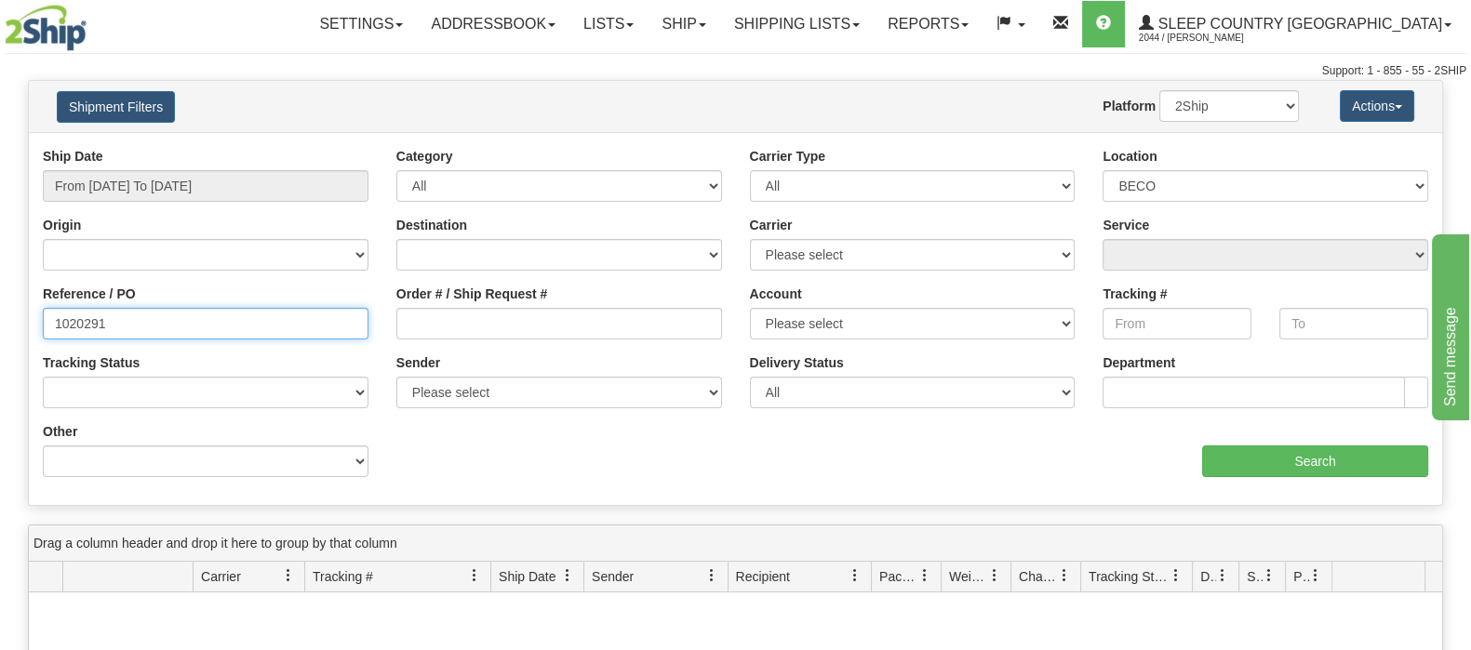
click at [0, 346] on html "Upgrade Account Cancel Toggle navigation Settings New Senders" at bounding box center [735, 325] width 1471 height 650
type input "1050754"
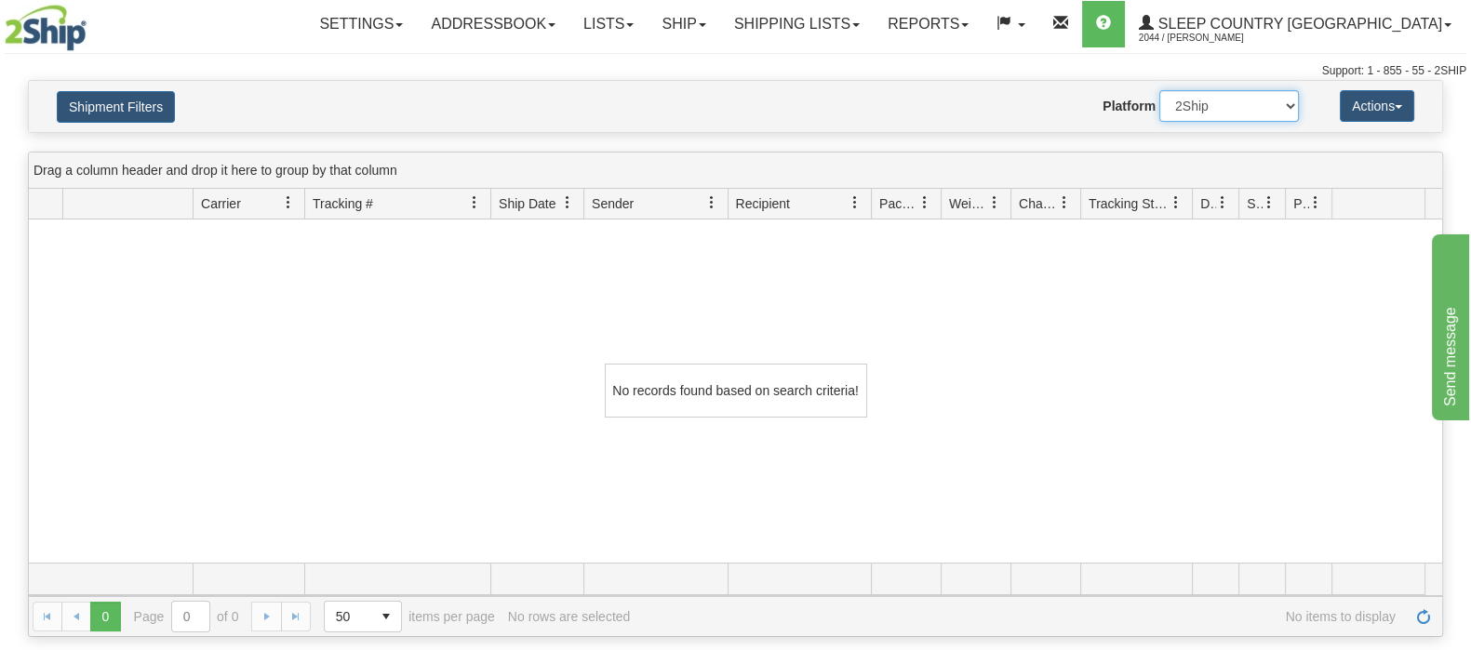
click at [1205, 113] on select "2Ship Imported" at bounding box center [1229, 106] width 140 height 32
select select "1"
click at [1159, 90] on select "2Ship Imported" at bounding box center [1229, 106] width 140 height 32
click at [172, 106] on button "Shipment Filters" at bounding box center [116, 107] width 118 height 32
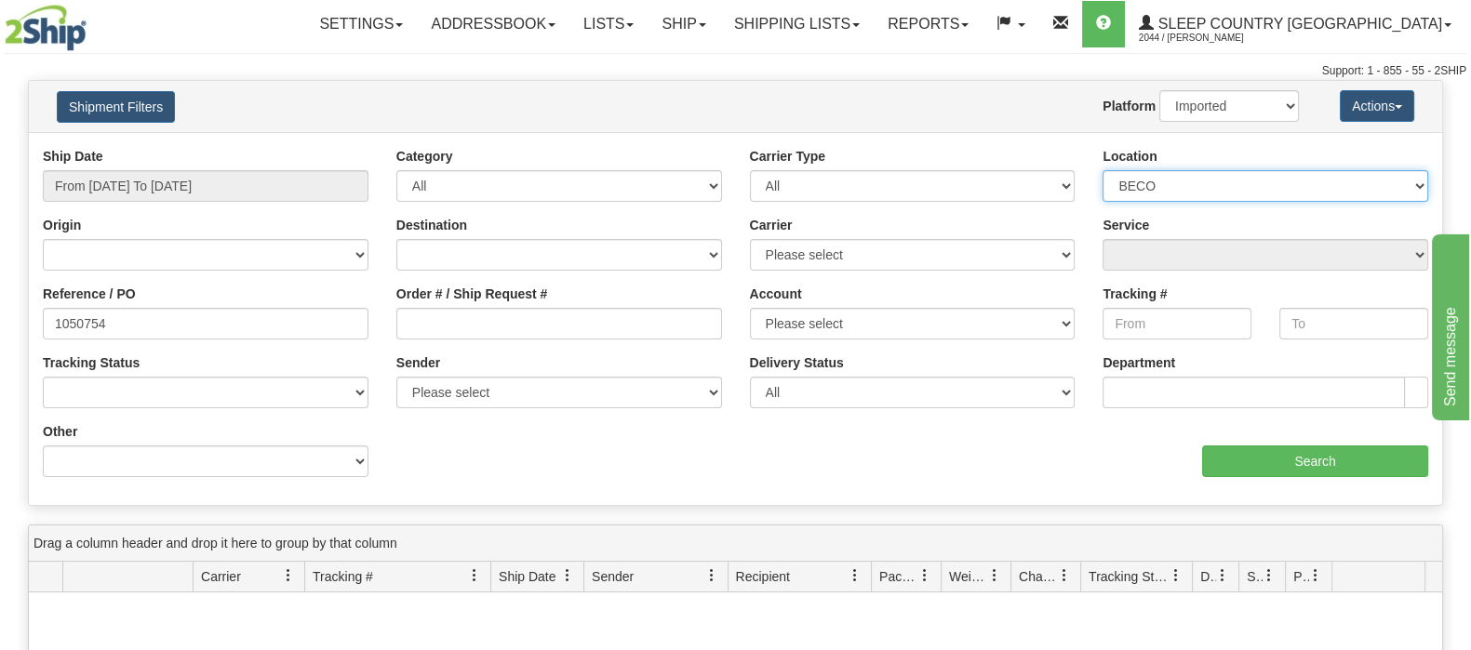
click at [1250, 196] on select "Please select Old Toronto DC 921 922 93 94 97 390 915 916 98 902 95 96 90 91 92…" at bounding box center [1265, 186] width 326 height 32
select select
click at [1102, 170] on select "Please select Old Toronto DC 921 922 93 94 97 390 915 916 98 902 95 96 90 91 92…" at bounding box center [1265, 186] width 326 height 32
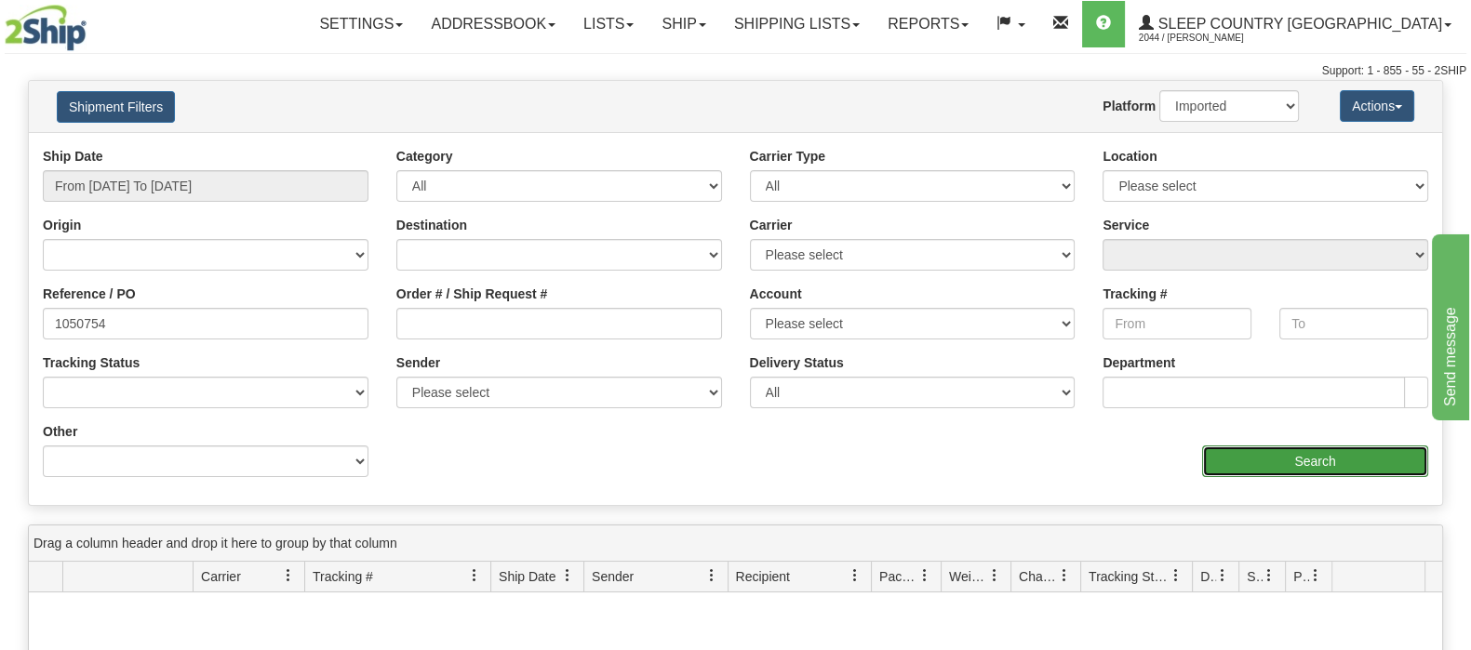
click at [1314, 456] on input "Search" at bounding box center [1315, 462] width 226 height 32
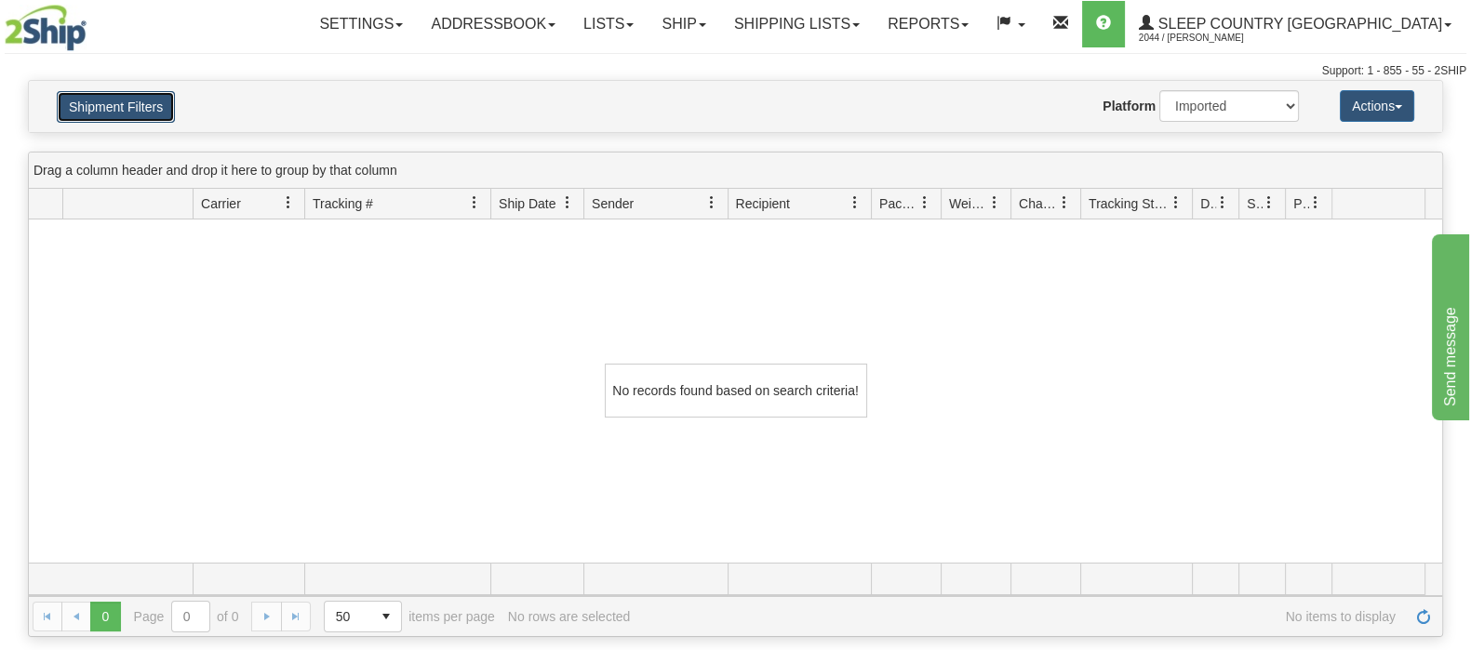
click at [130, 113] on button "Shipment Filters" at bounding box center [116, 107] width 118 height 32
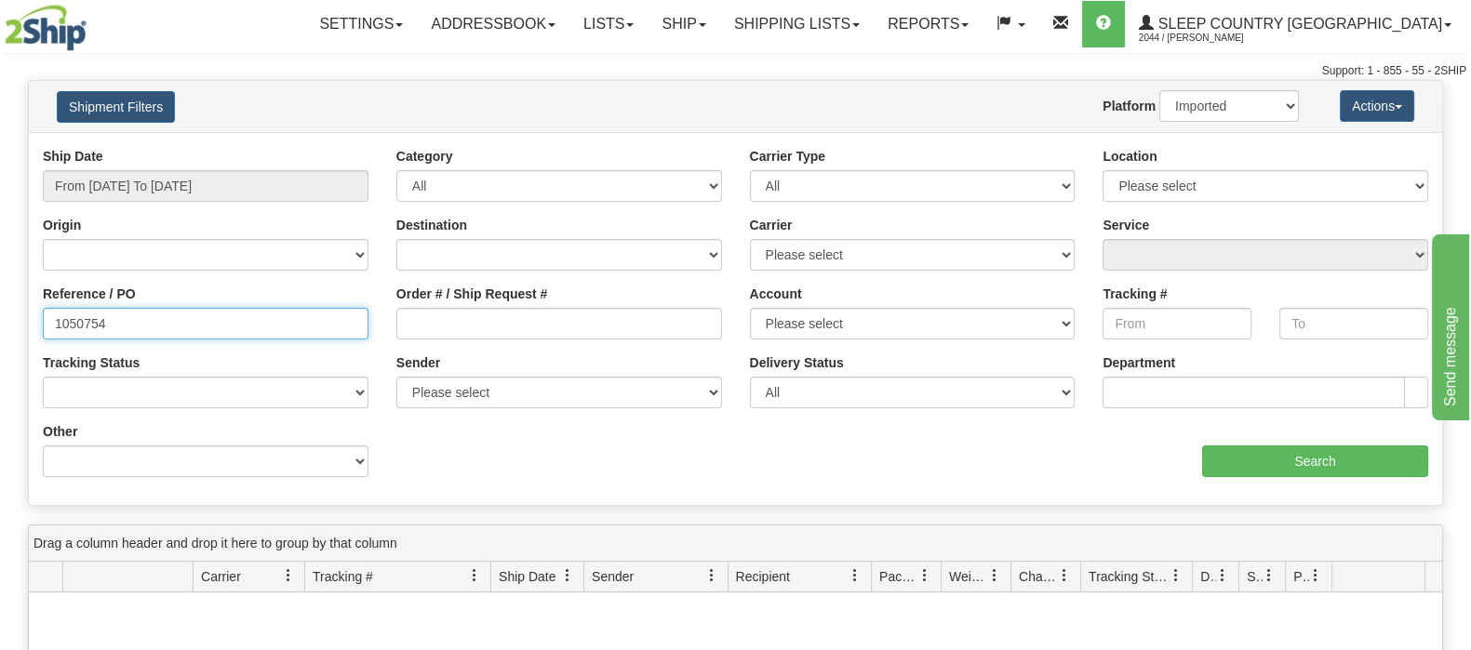
drag, startPoint x: 70, startPoint y: 305, endPoint x: 28, endPoint y: 299, distance: 42.4
click at [26, 302] on div "Please wait... × Confirm Delete Delete Cancel × Confirm Delete Yes No Cancel × …" at bounding box center [735, 545] width 1471 height 930
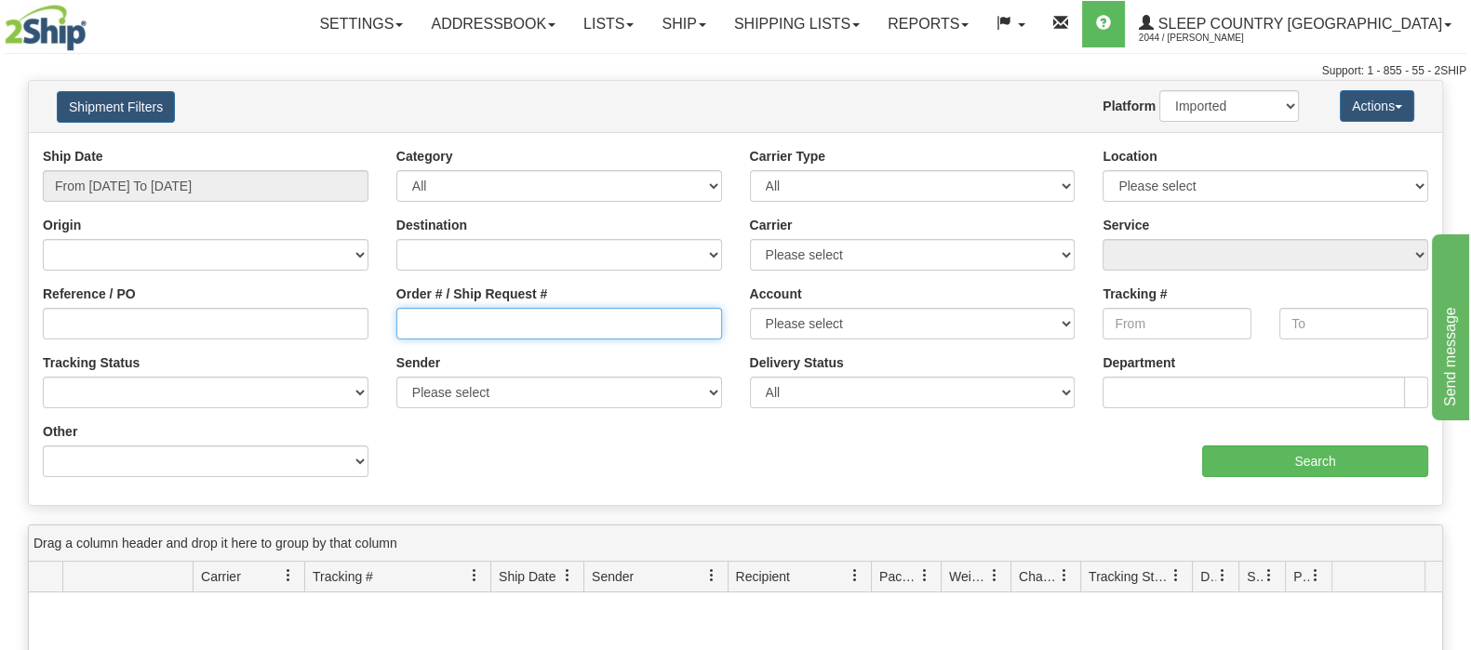
click at [554, 318] on input "Order # / Ship Request #" at bounding box center [559, 324] width 326 height 32
paste input "1050754"
click at [1283, 480] on div "Ship Date From 08/16/2025 To 09/14/2025 Category All Inbound Outbound Carrier T…" at bounding box center [735, 319] width 1413 height 344
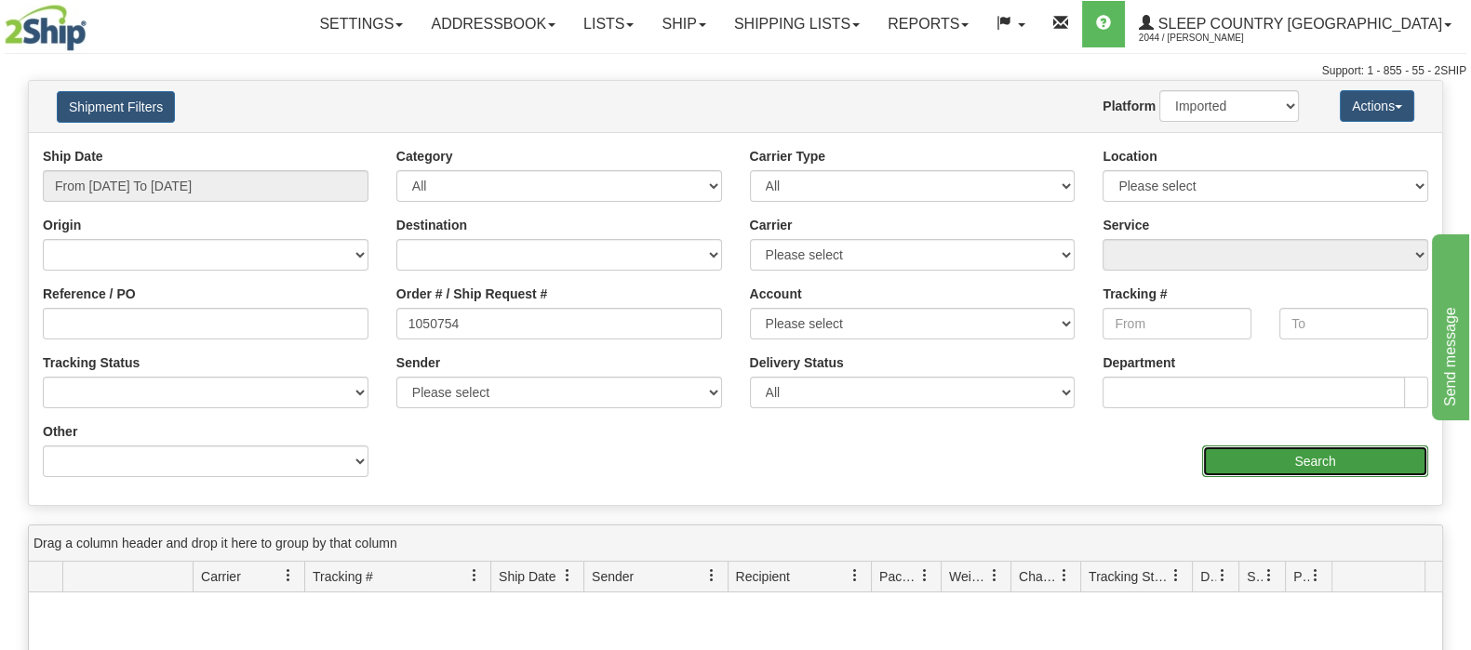
click at [1278, 474] on input "Search" at bounding box center [1315, 462] width 226 height 32
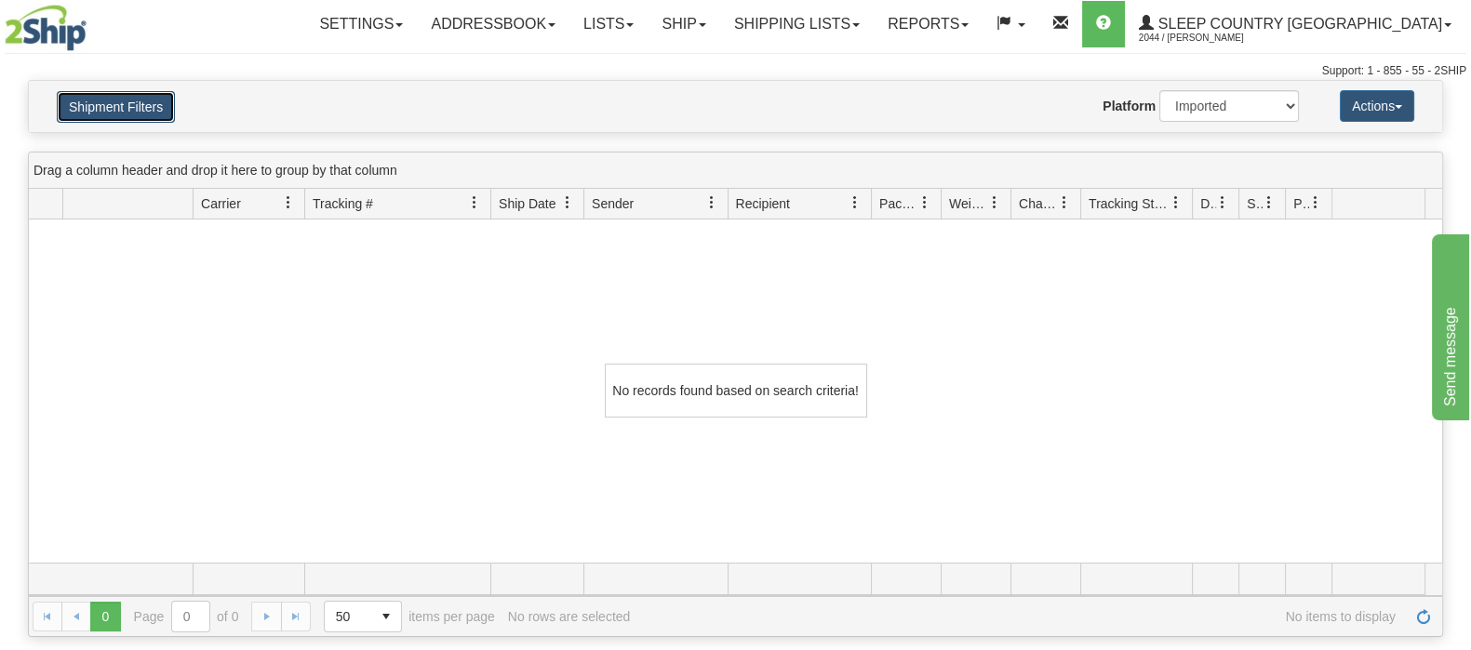
click at [137, 100] on button "Shipment Filters" at bounding box center [116, 107] width 118 height 32
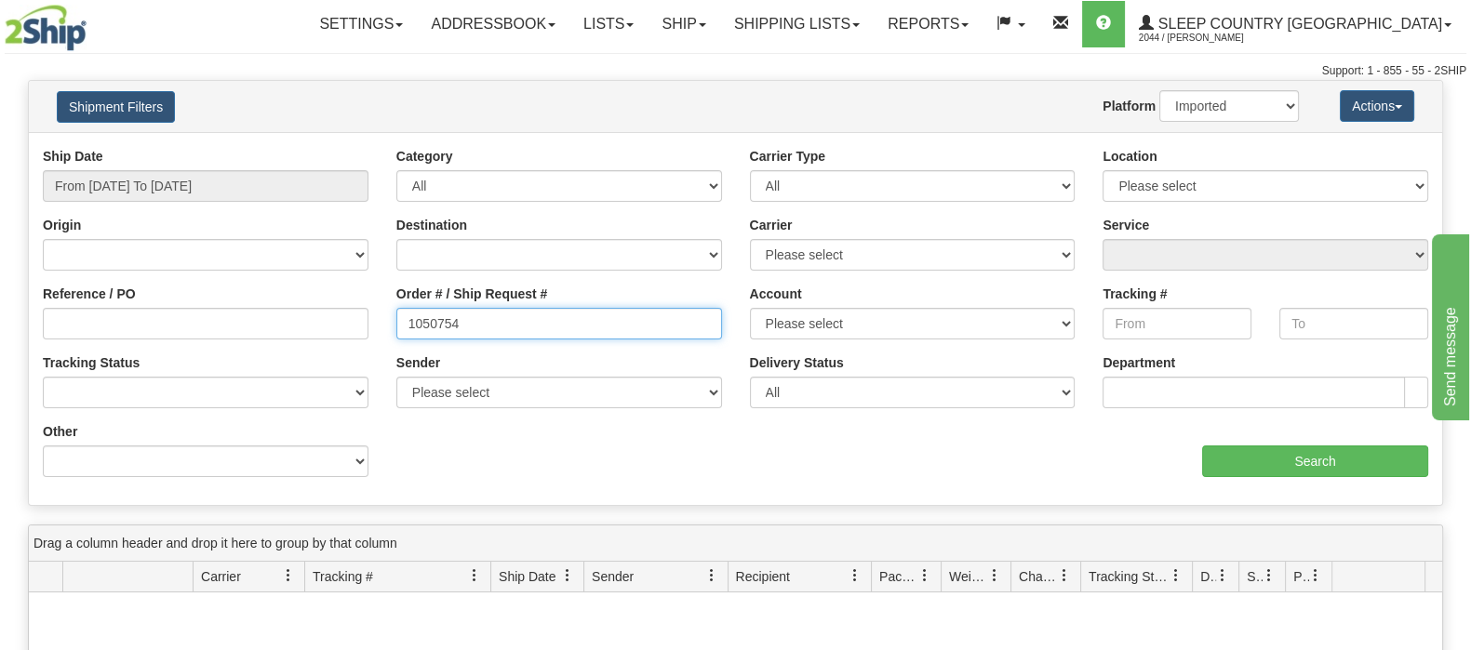
drag, startPoint x: 520, startPoint y: 327, endPoint x: 354, endPoint y: 311, distance: 166.4
click at [354, 147] on div "Reference / PO Order # / Ship Request # 1050754 Account Please select Canada Po…" at bounding box center [735, 147] width 1413 height 0
paste input "9002I080263"
type input "9002I080263"
click at [1252, 105] on select "2Ship Imported" at bounding box center [1229, 106] width 140 height 32
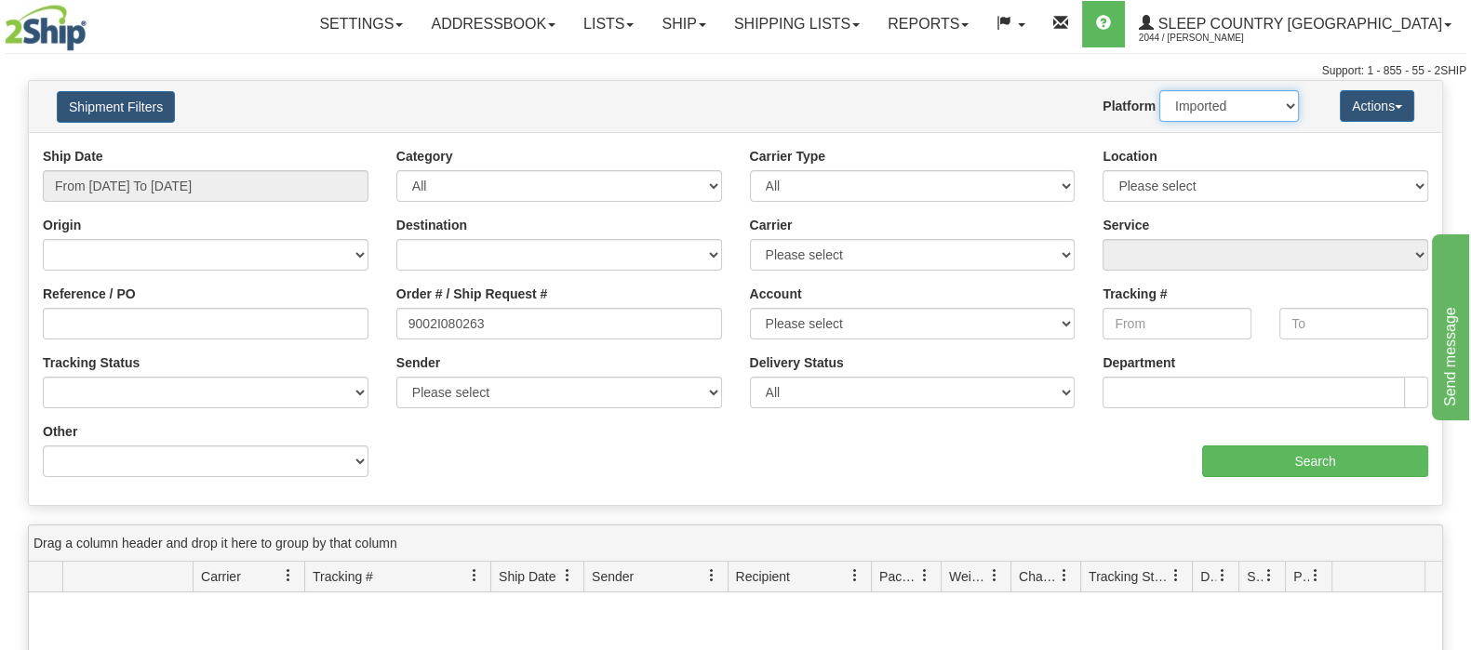
select select "0"
click at [1159, 90] on select "2Ship Imported" at bounding box center [1229, 106] width 140 height 32
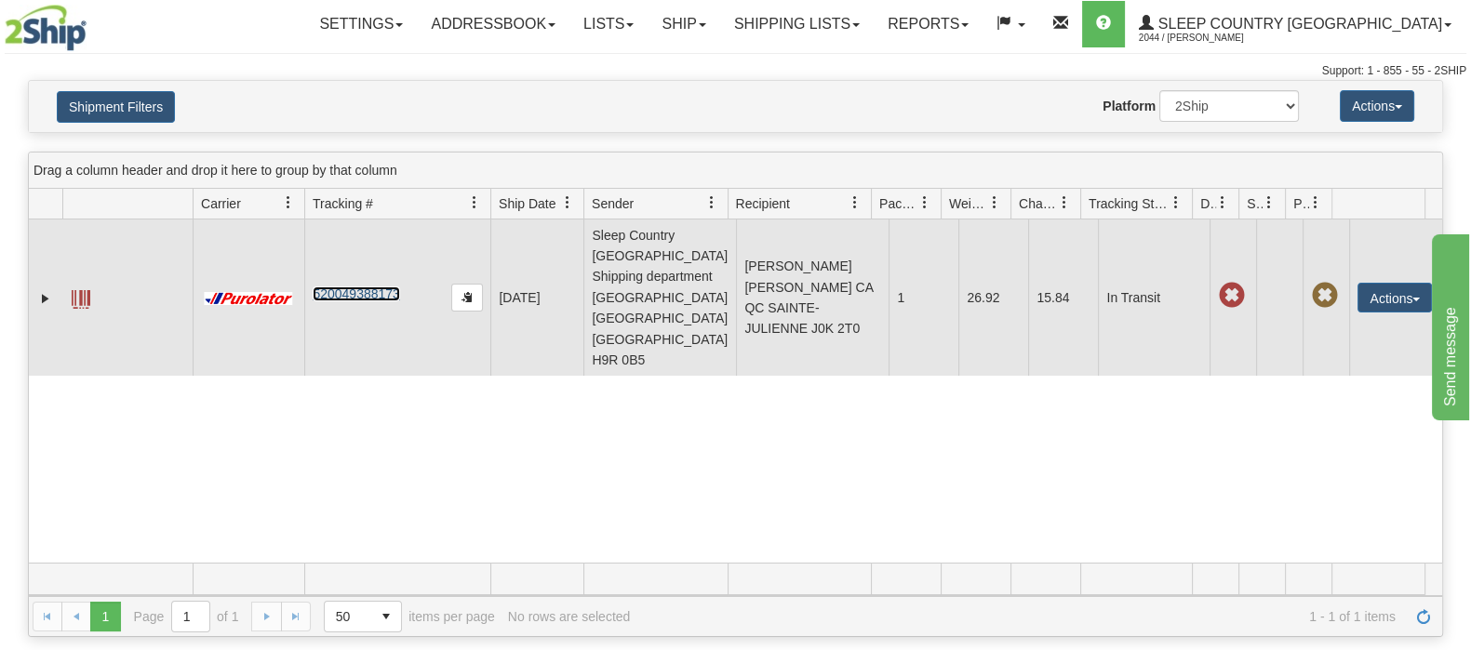
click at [358, 287] on link "520049388173" at bounding box center [356, 294] width 87 height 15
